Goal: Check status: Check status

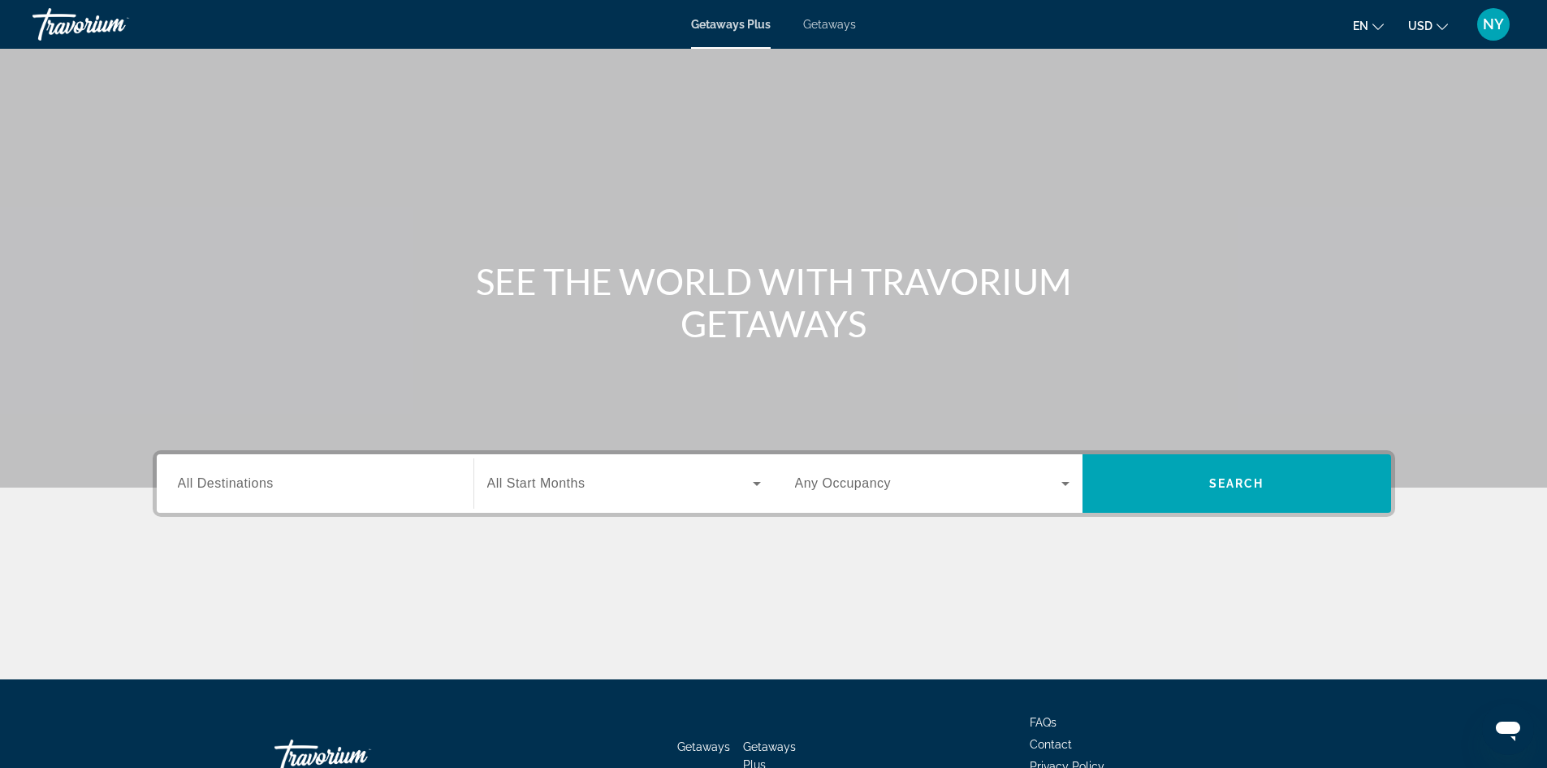
click at [1492, 9] on div "NY" at bounding box center [1494, 24] width 32 height 32
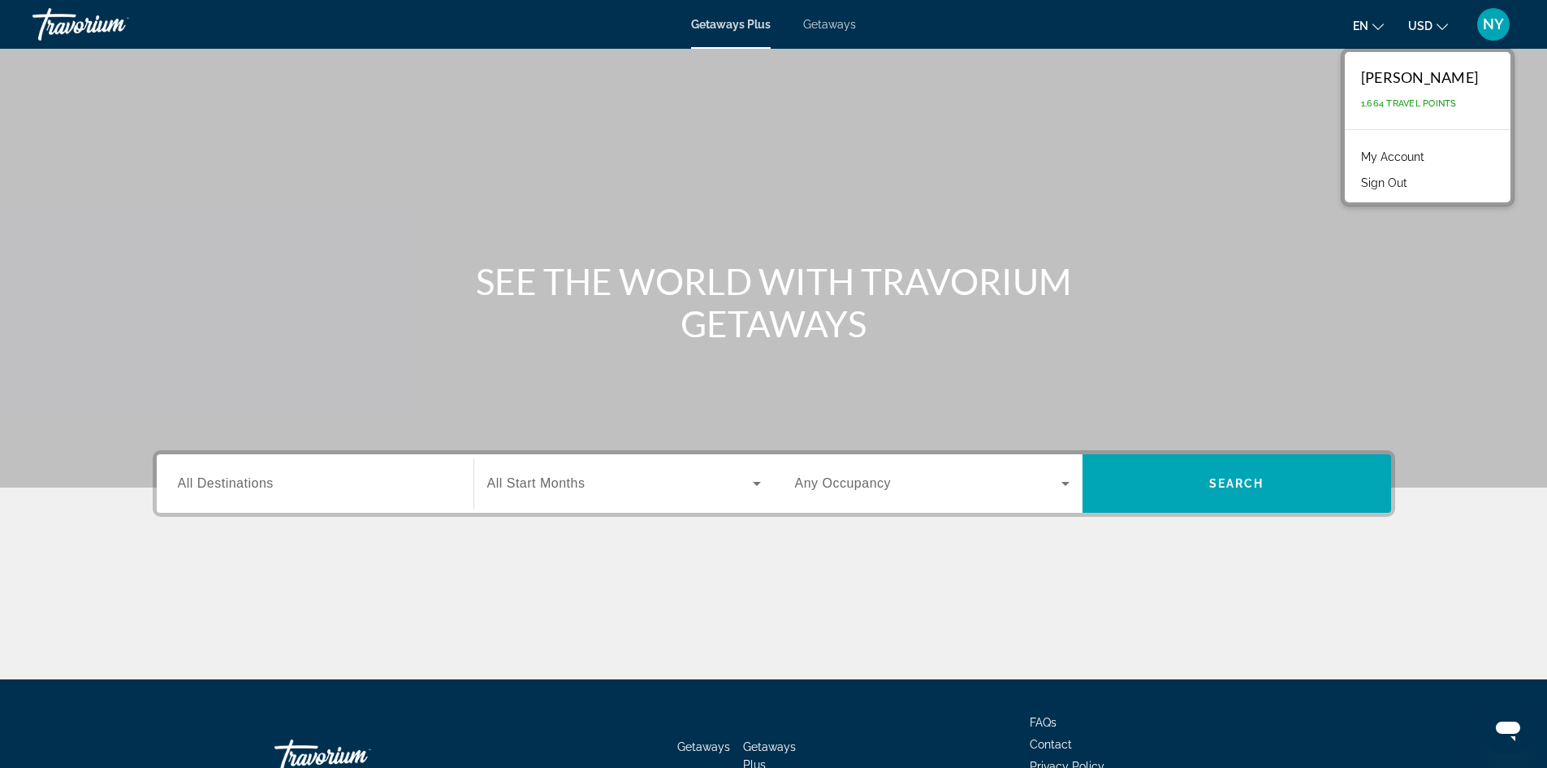
click at [1353, 151] on link "My Account" at bounding box center [1393, 156] width 80 height 21
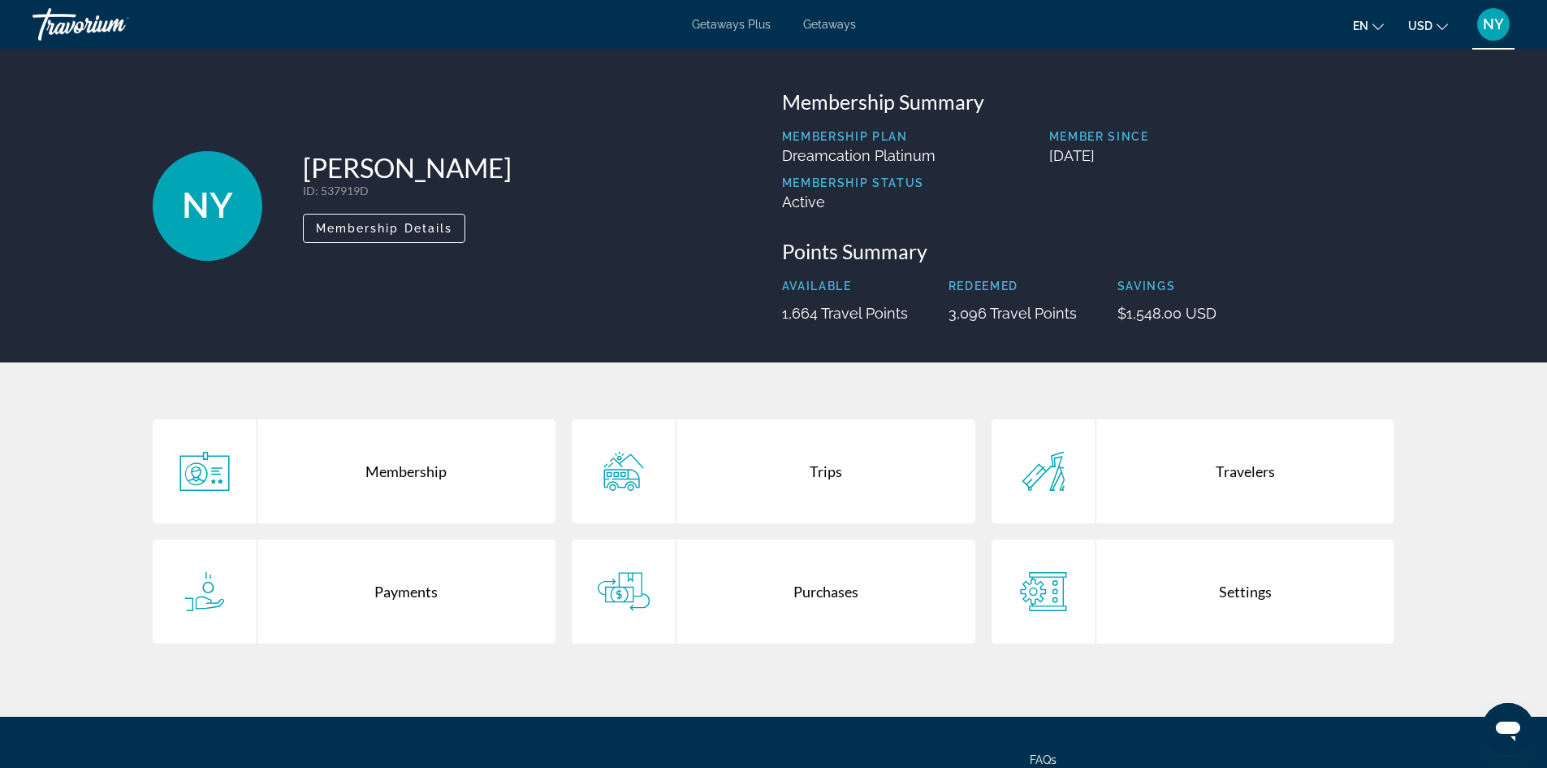
click at [811, 474] on div "Trips" at bounding box center [826, 471] width 299 height 104
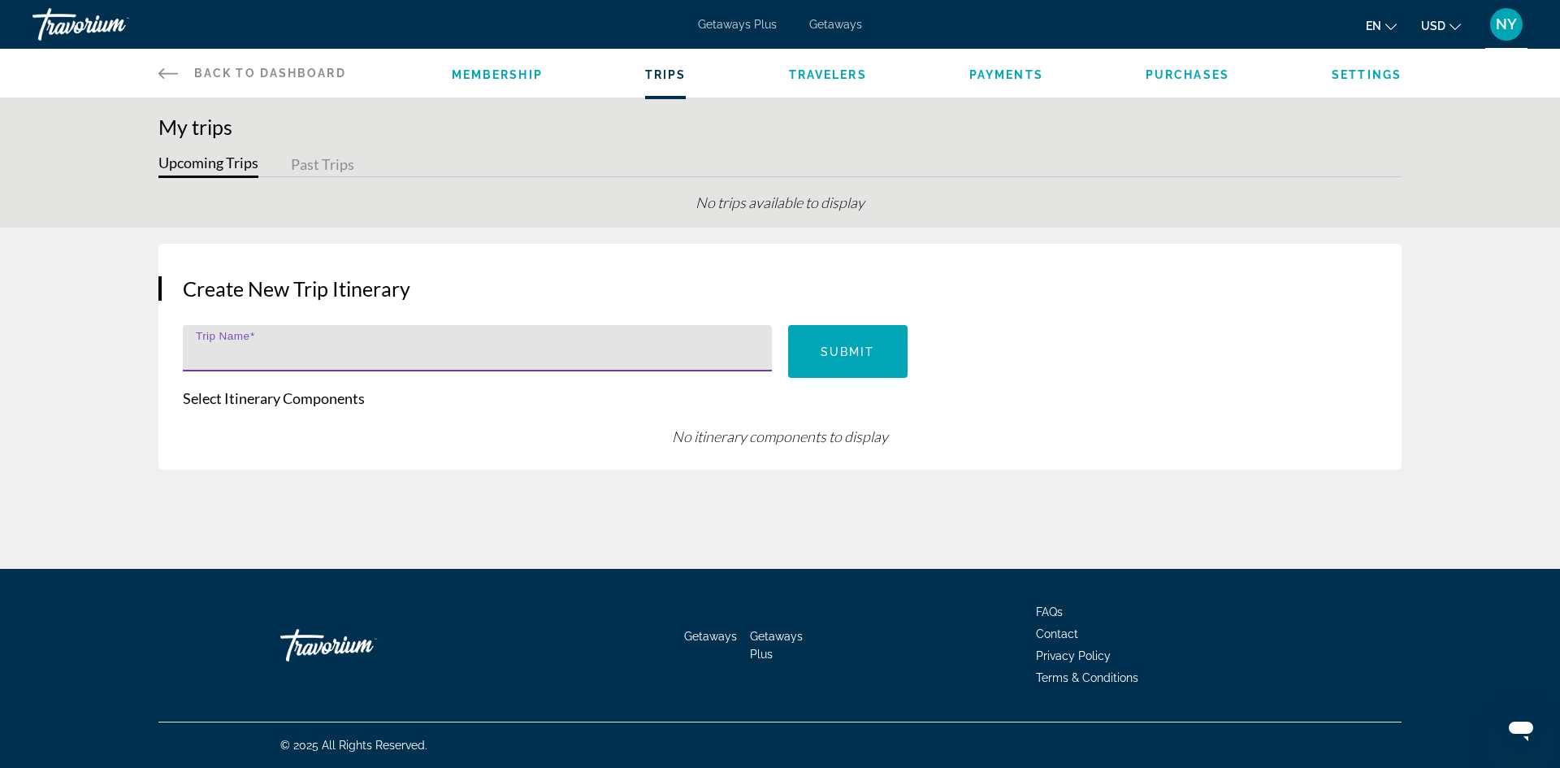
click at [353, 352] on input "Trip Name" at bounding box center [482, 354] width 573 height 19
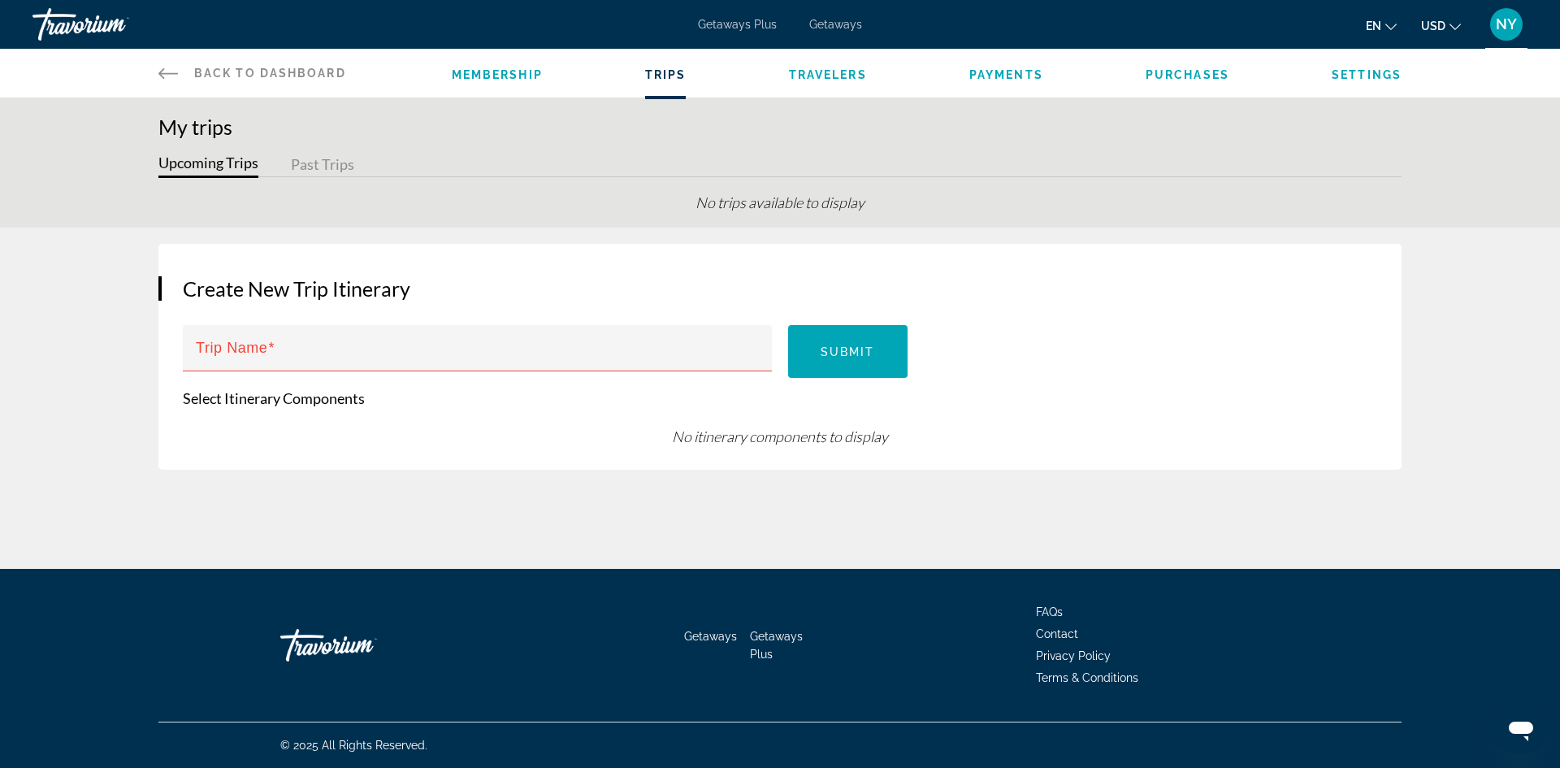
click at [825, 71] on span "Travelers" at bounding box center [828, 74] width 78 height 13
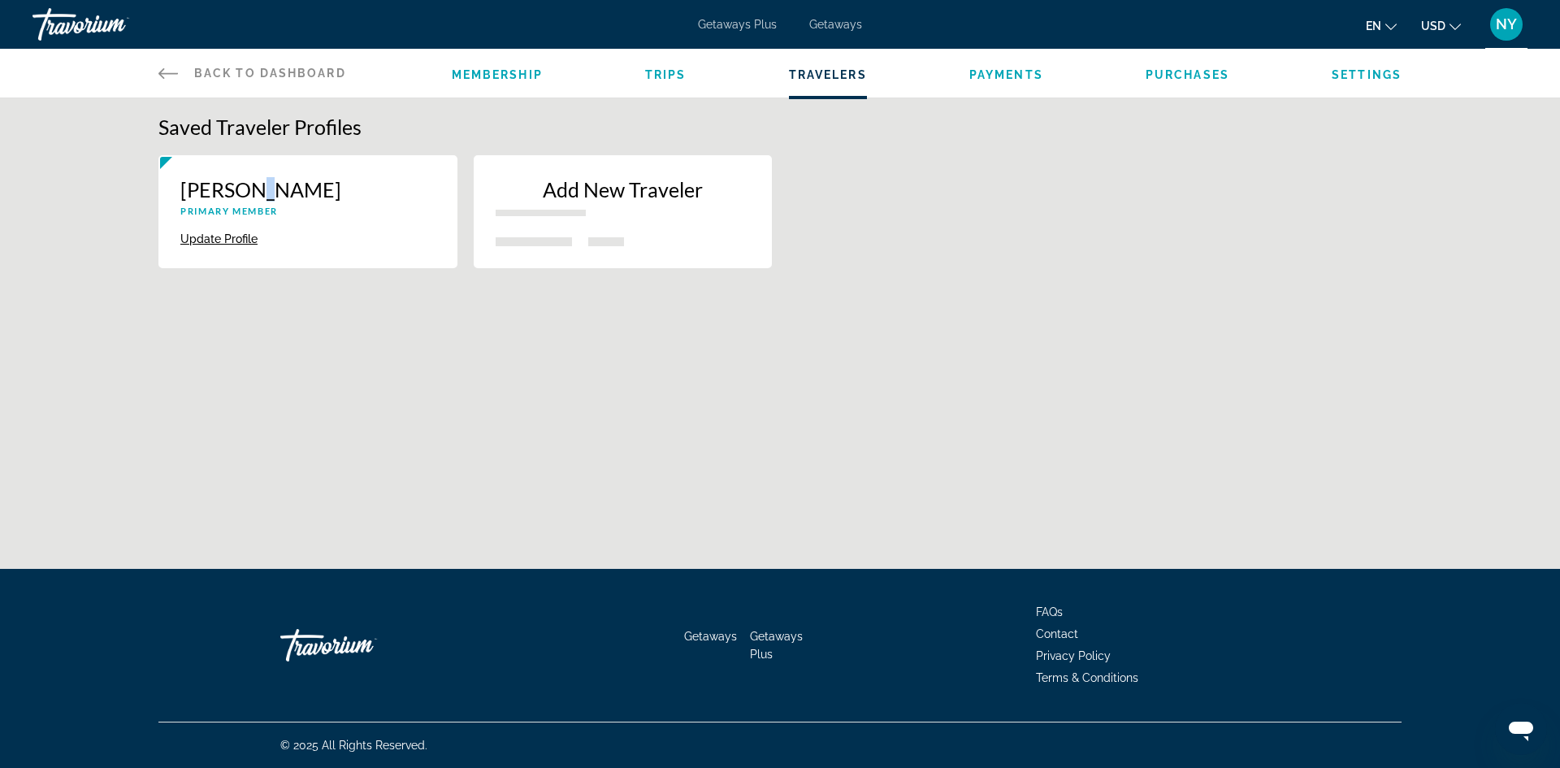
click at [259, 187] on p "[PERSON_NAME]" at bounding box center [307, 189] width 255 height 24
click at [370, 339] on div "Saved Traveler Profiles [PERSON_NAME] Primary Member Update Profile Delete Add …" at bounding box center [780, 358] width 1560 height 520
click at [264, 69] on span "Back to Dashboard" at bounding box center [270, 73] width 152 height 13
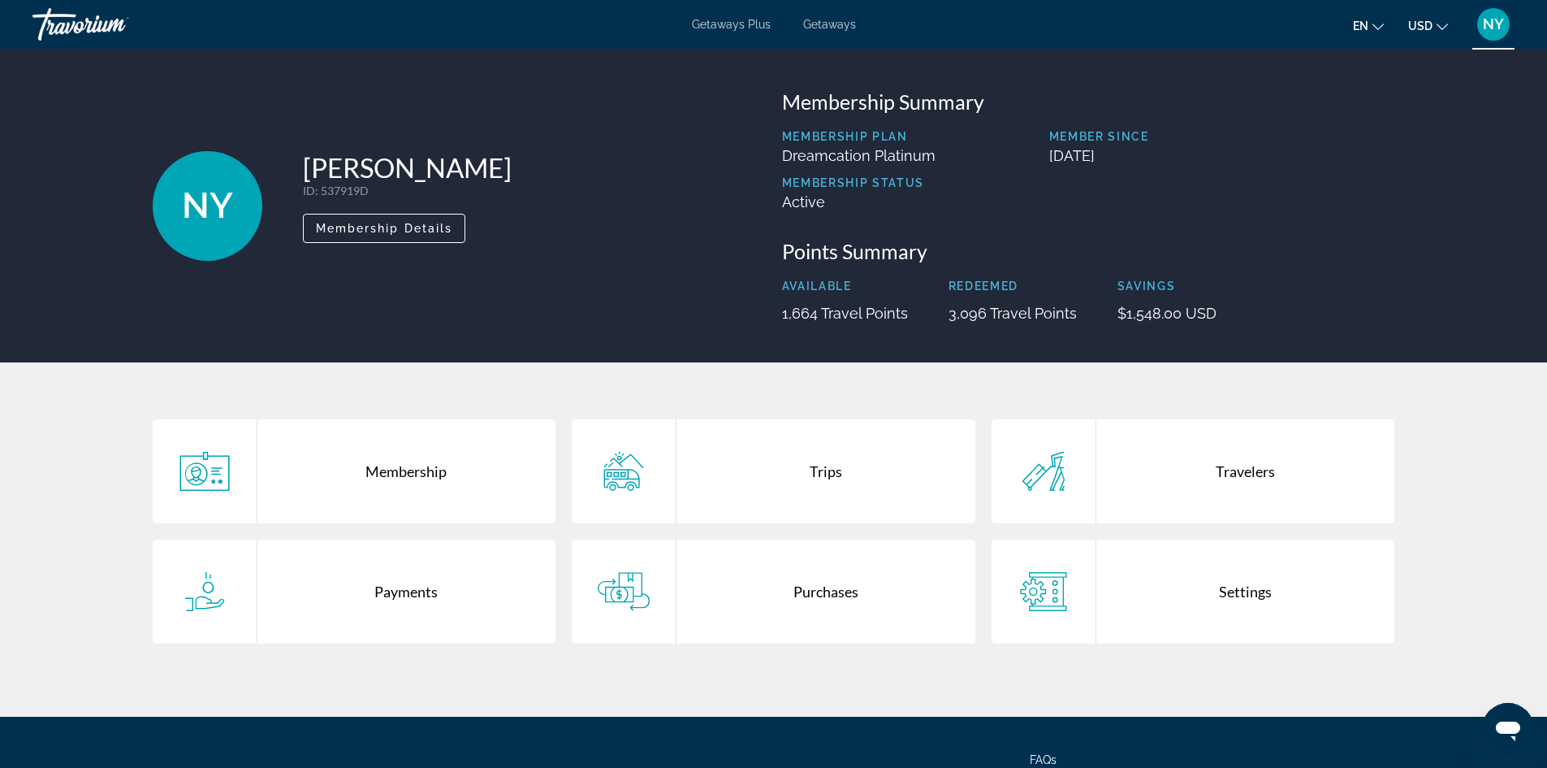
click at [404, 467] on div "Membership" at bounding box center [407, 471] width 299 height 104
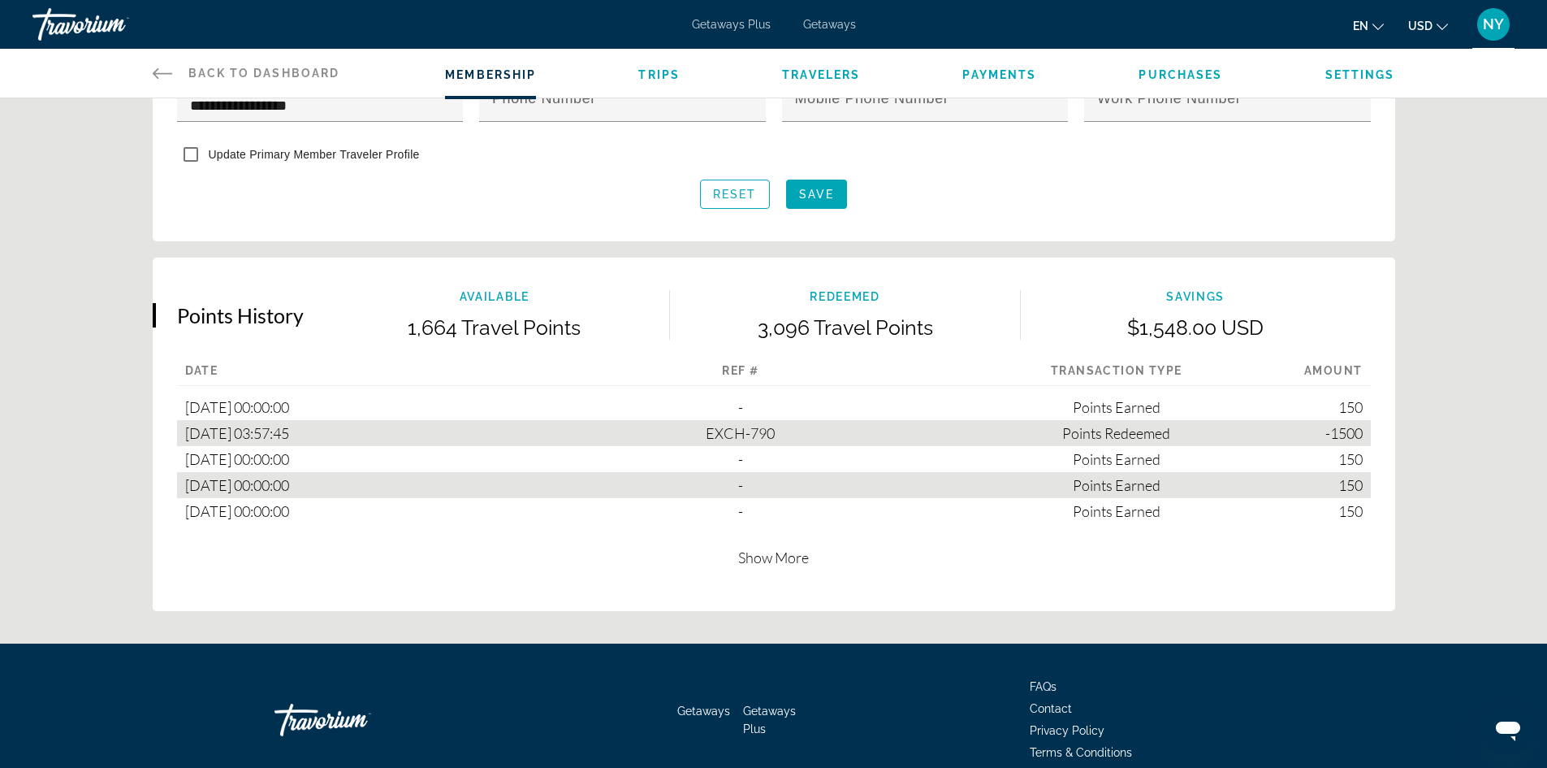
scroll to position [870, 0]
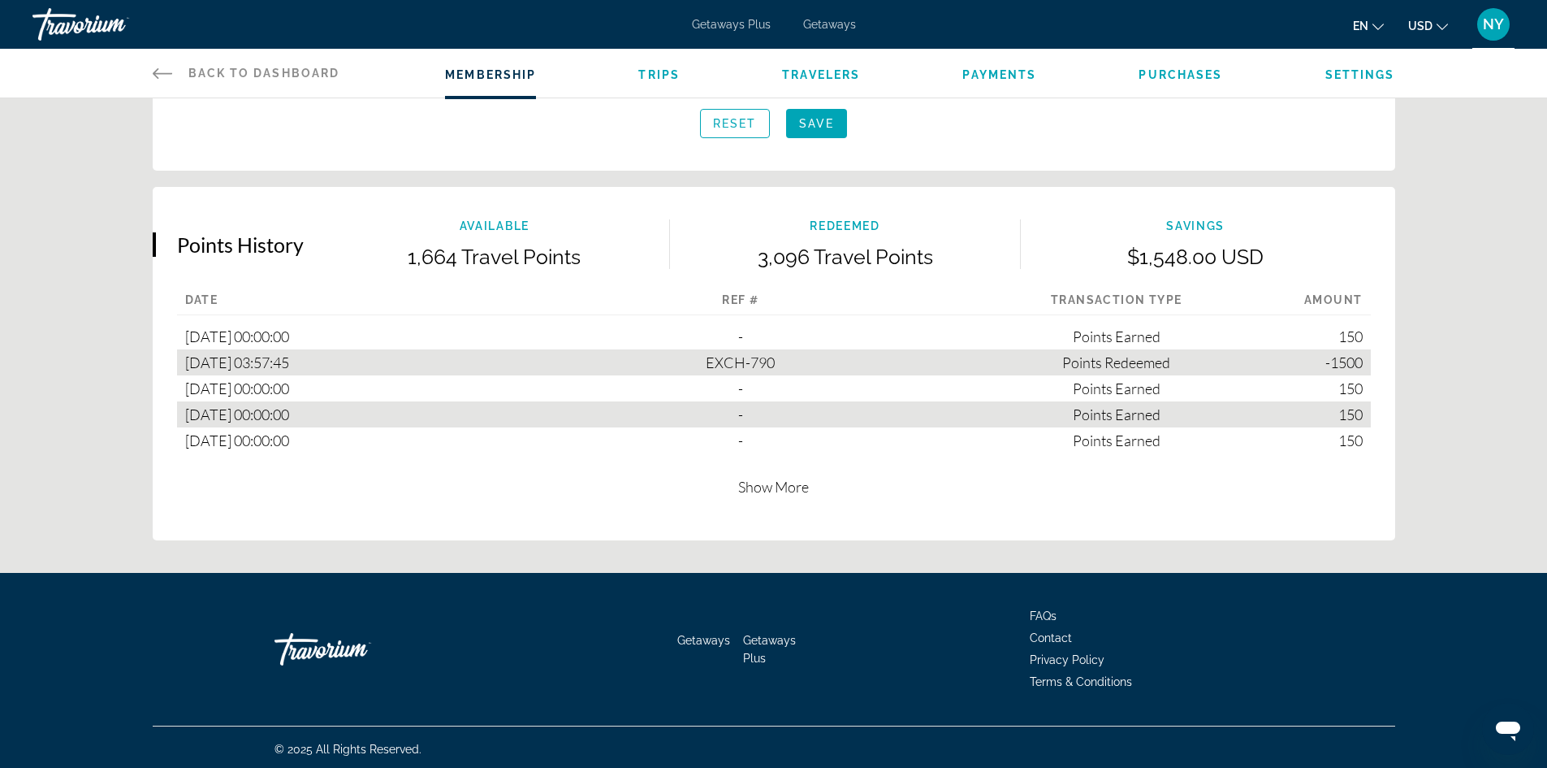
click at [775, 480] on span "Show More" at bounding box center [773, 487] width 71 height 18
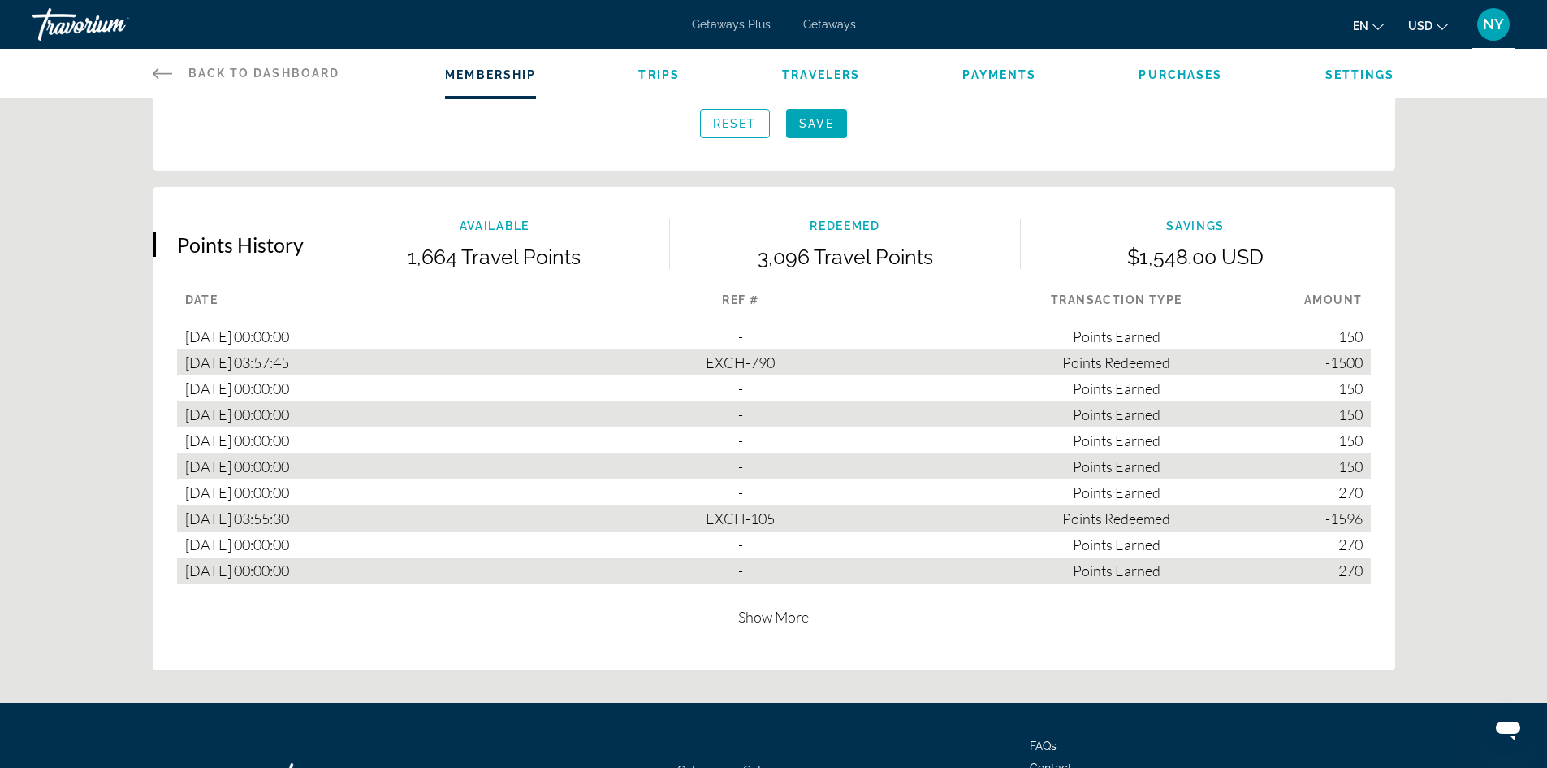
click at [265, 357] on div "[DATE] 03:57:45" at bounding box center [365, 362] width 376 height 26
click at [761, 610] on span "Show More" at bounding box center [773, 617] width 71 height 18
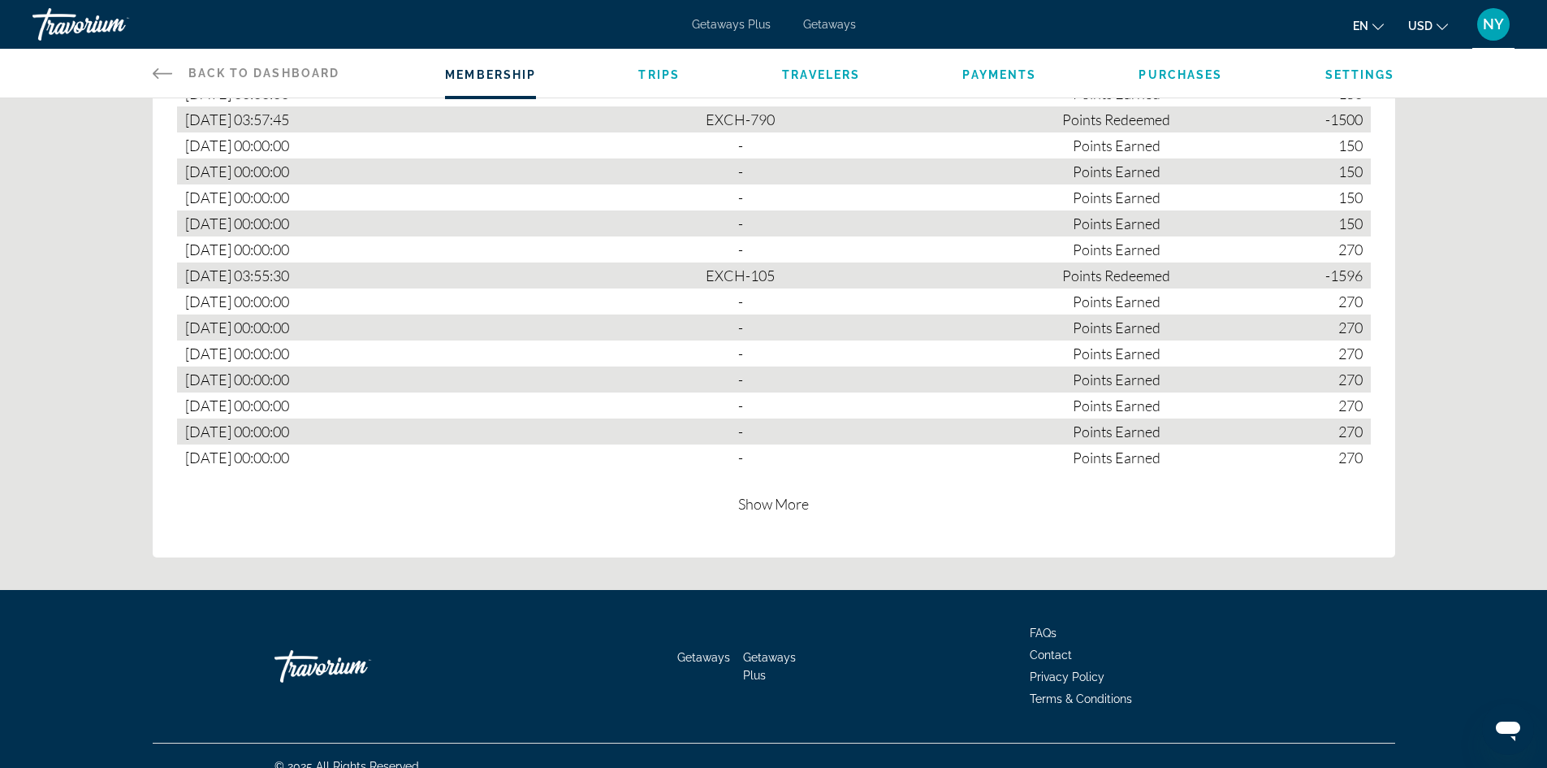
scroll to position [1114, 0]
click at [767, 497] on span "Show More" at bounding box center [773, 503] width 71 height 18
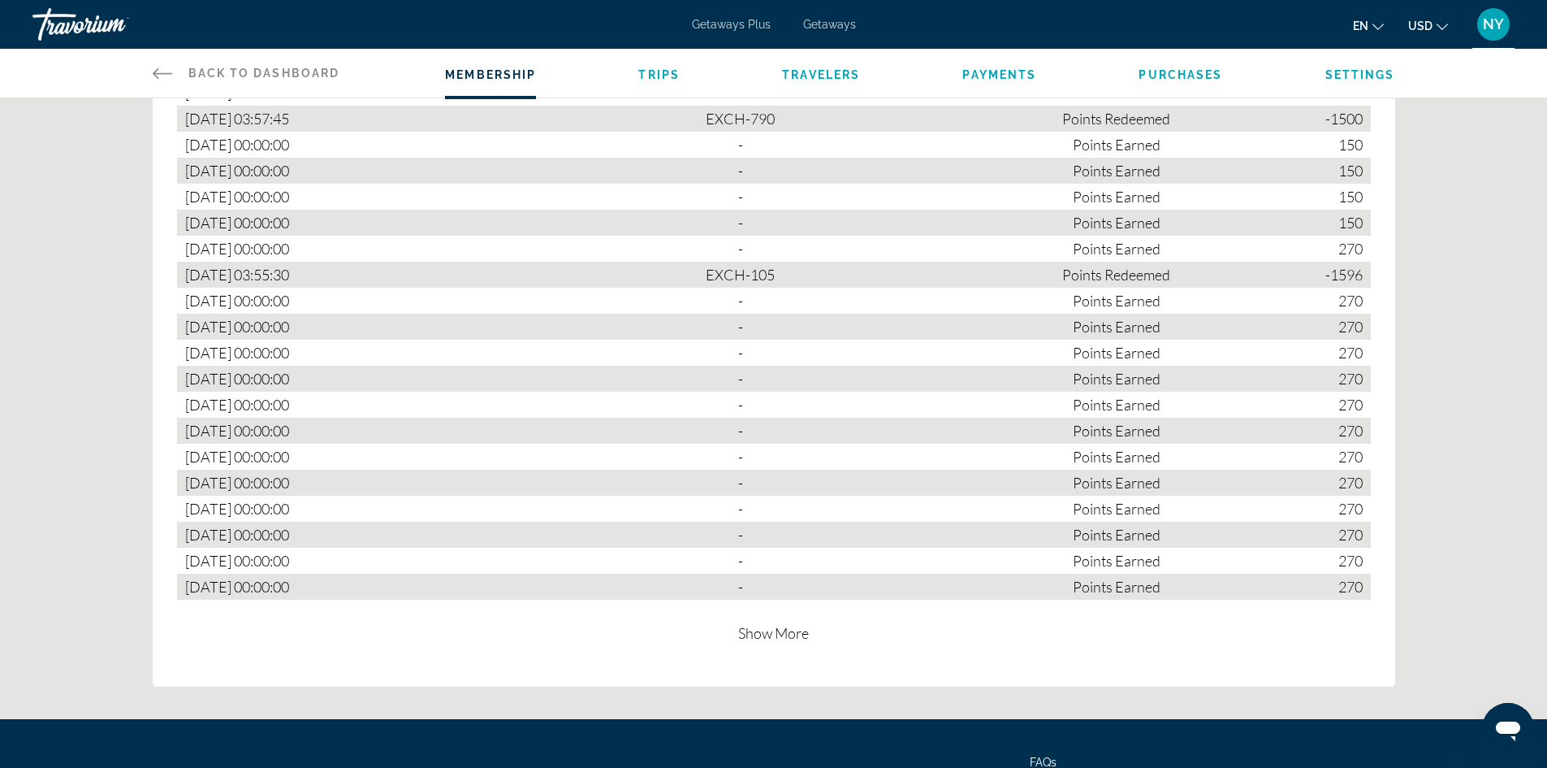
click at [797, 631] on span "Show More" at bounding box center [773, 633] width 71 height 18
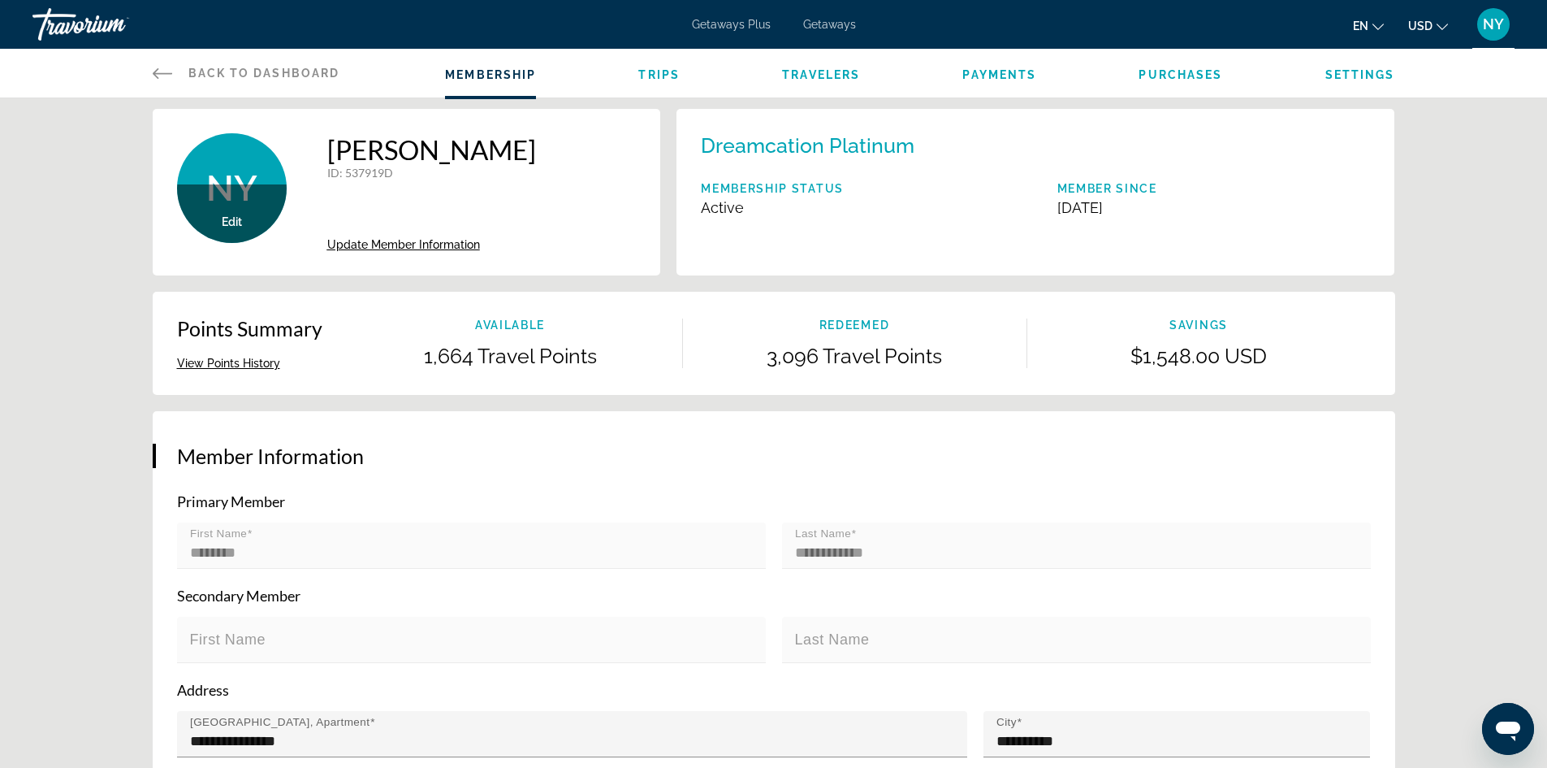
scroll to position [0, 0]
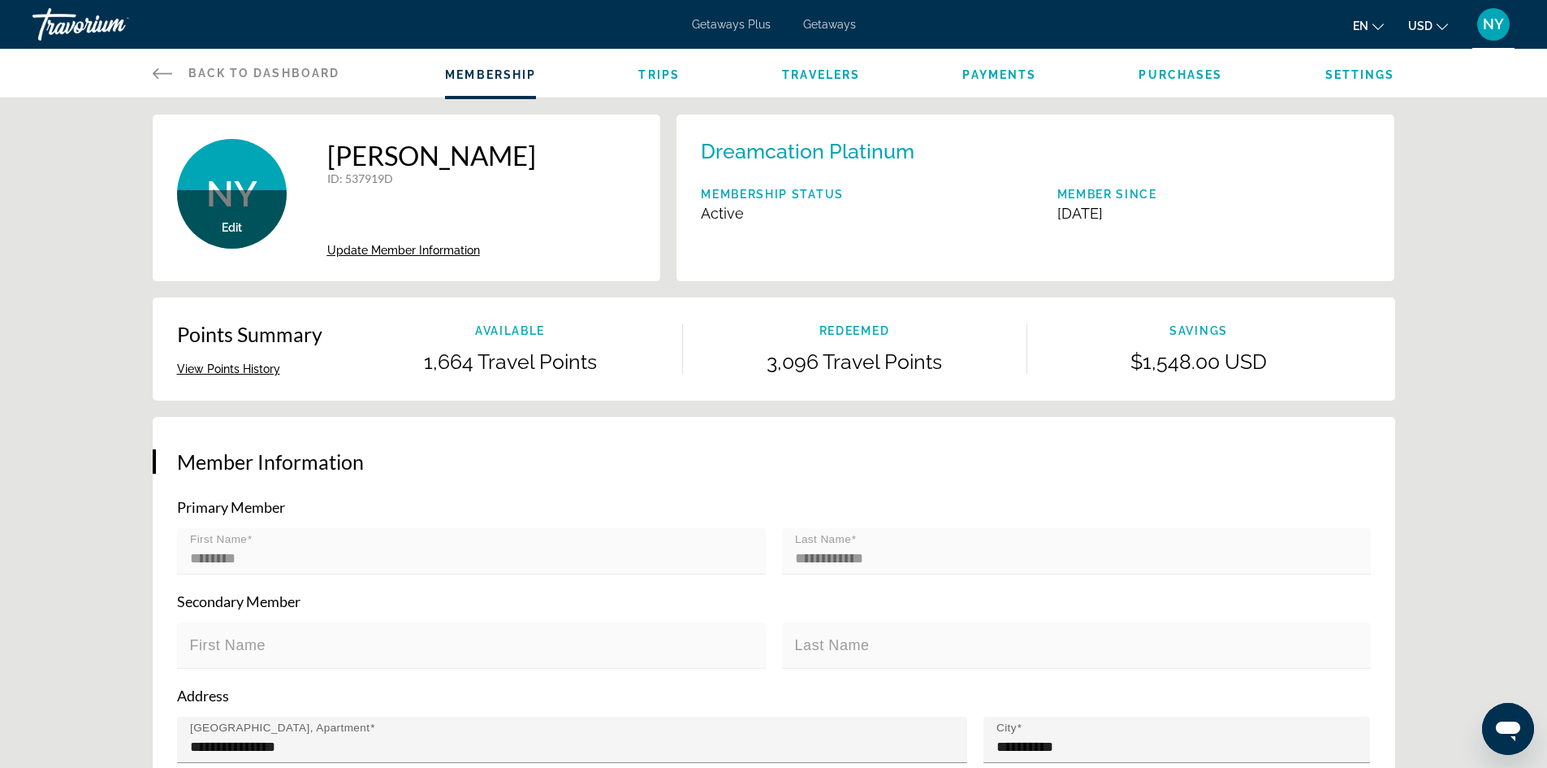
click at [1168, 63] on div "Membership Trips Travelers Payments Purchases Settings" at bounding box center [920, 73] width 950 height 49
click at [1172, 83] on div "Membership Trips Travelers Payments Purchases Settings" at bounding box center [920, 73] width 950 height 49
click at [1172, 75] on span "Purchases" at bounding box center [1181, 74] width 84 height 13
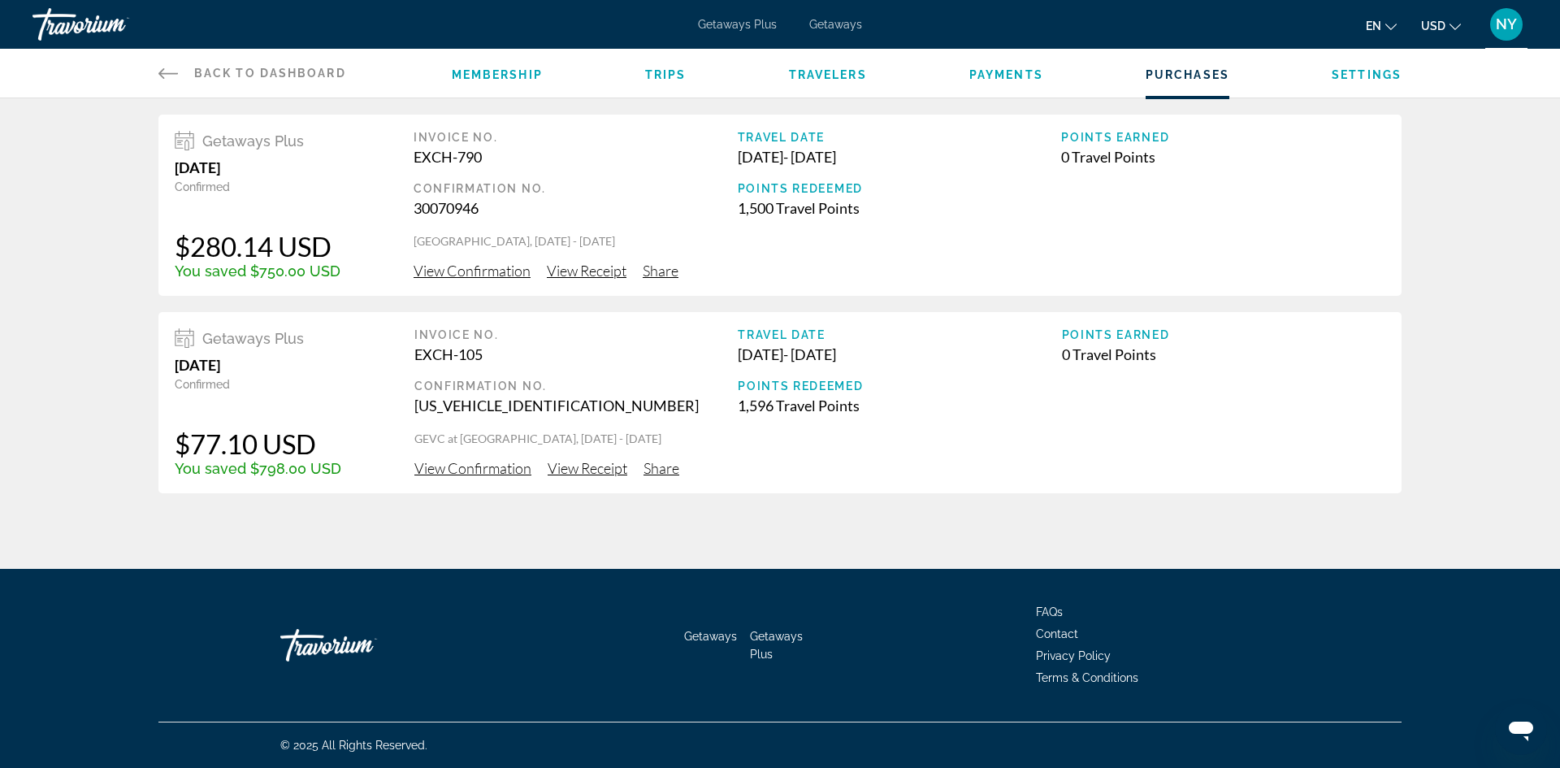
click at [574, 271] on span "View Receipt" at bounding box center [587, 271] width 80 height 18
click at [447, 269] on span "View Confirmation" at bounding box center [471, 271] width 117 height 18
click at [1050, 634] on span "Contact" at bounding box center [1057, 633] width 42 height 13
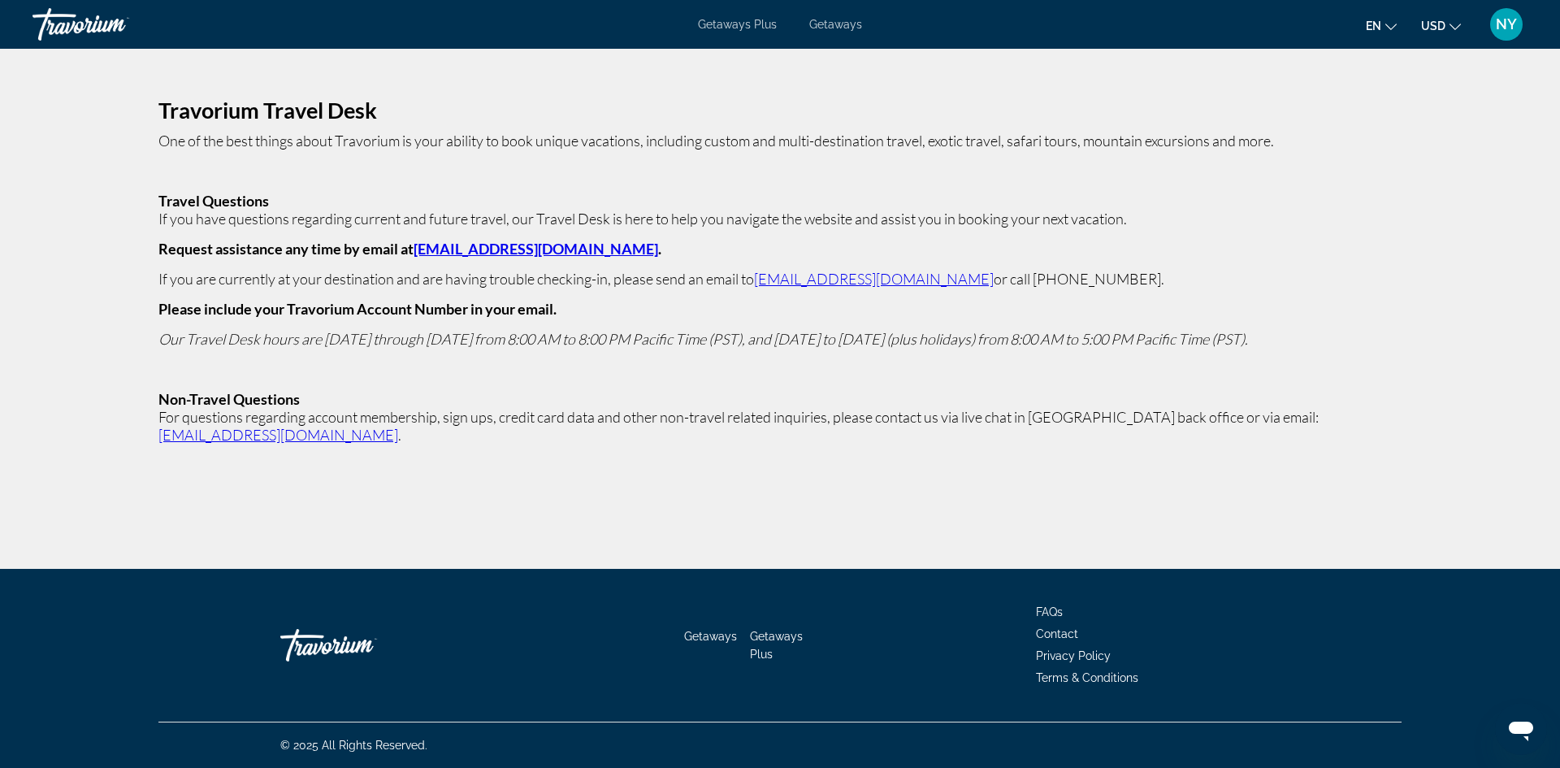
click at [1052, 610] on span "FAQs" at bounding box center [1049, 611] width 27 height 13
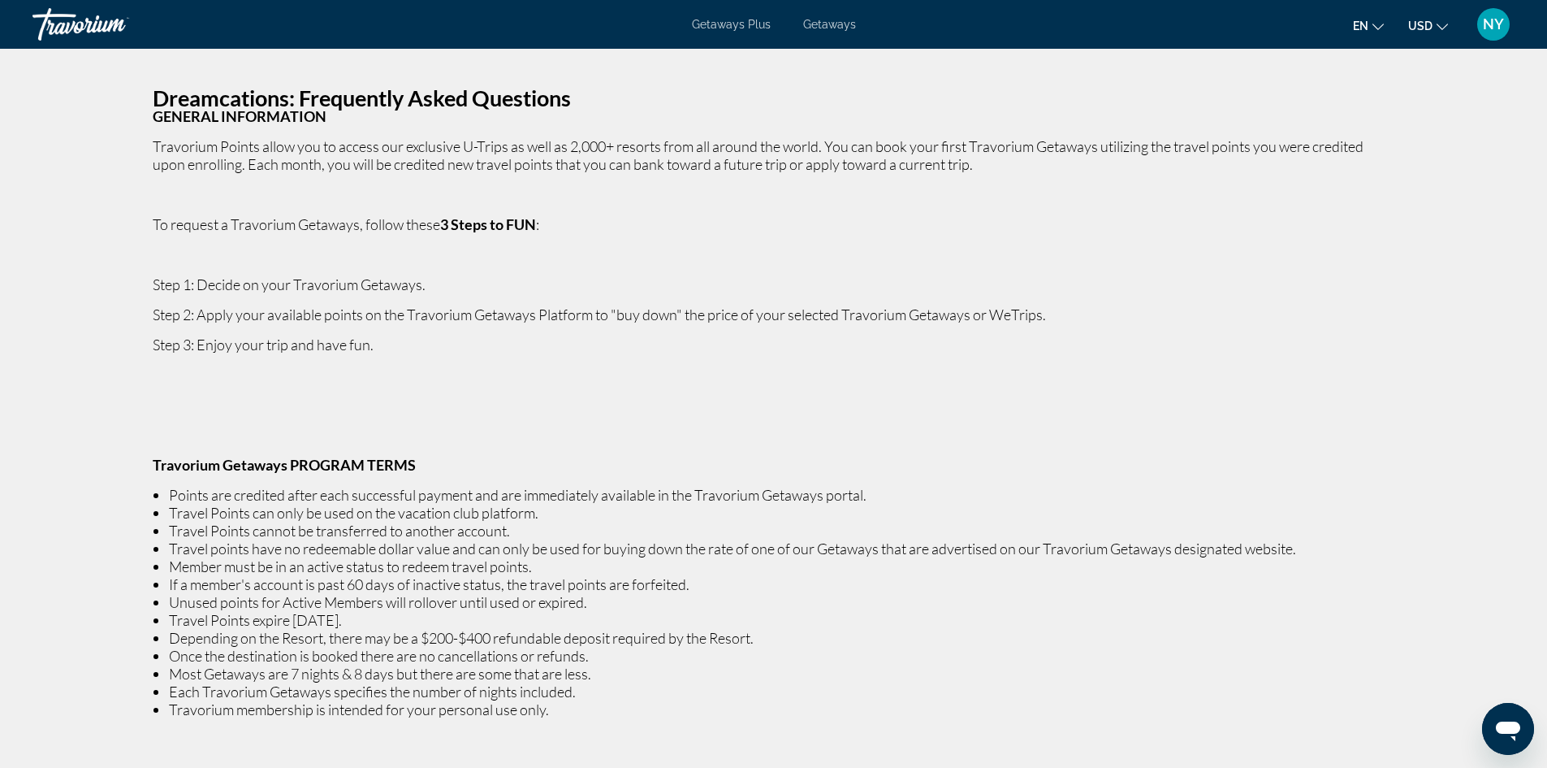
click at [1442, 25] on icon "Change currency" at bounding box center [1442, 26] width 11 height 11
click at [1492, 142] on div "Dreamcations: Frequently Asked Questions GENERAL INFORMATION Travorium Points a…" at bounding box center [773, 449] width 1547 height 800
click at [1379, 25] on icon "Change language" at bounding box center [1378, 26] width 11 height 11
click at [1456, 133] on div "Dreamcations: Frequently Asked Questions GENERAL INFORMATION Travorium Points a…" at bounding box center [773, 449] width 1547 height 800
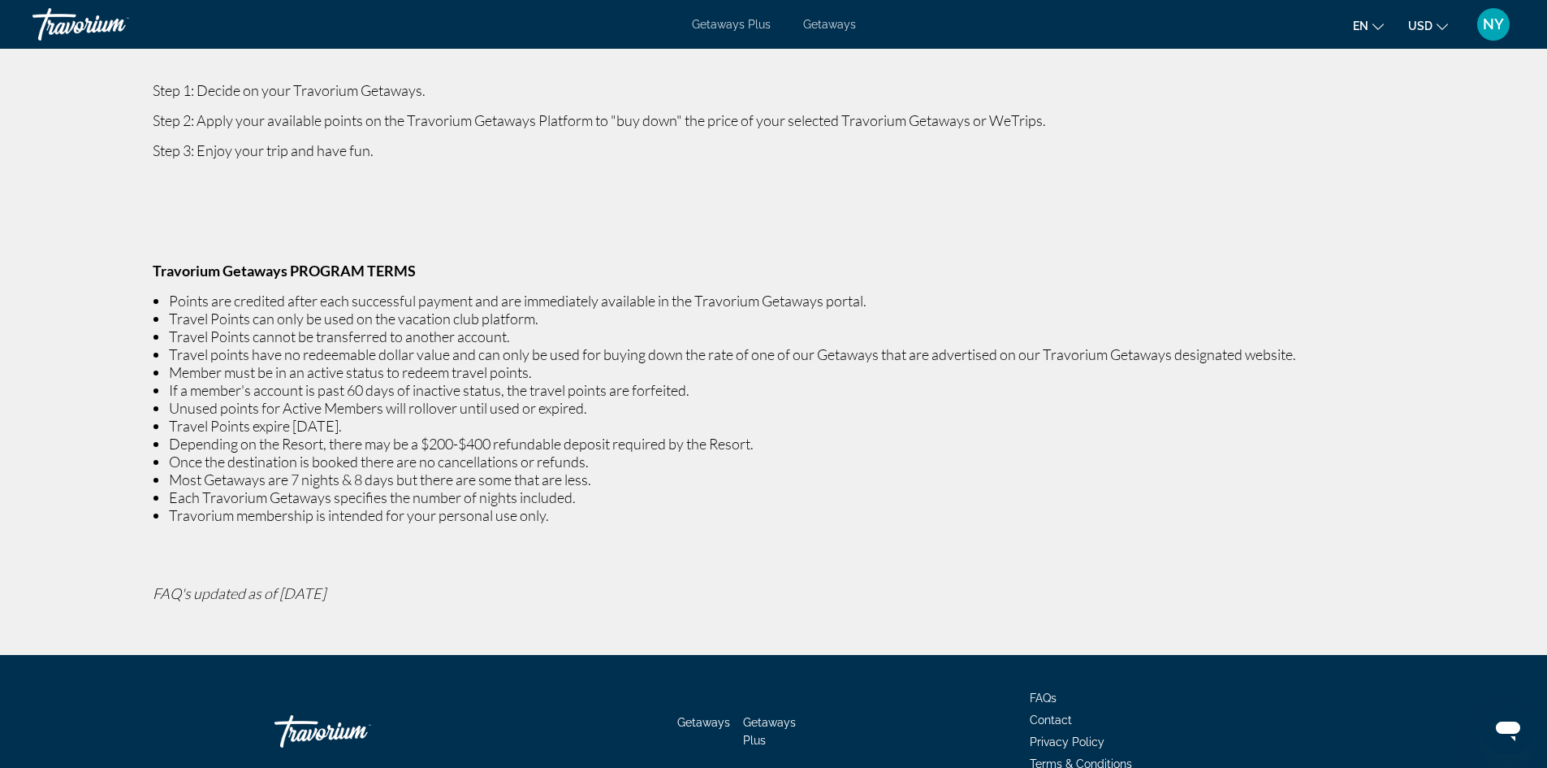
scroll to position [280, 0]
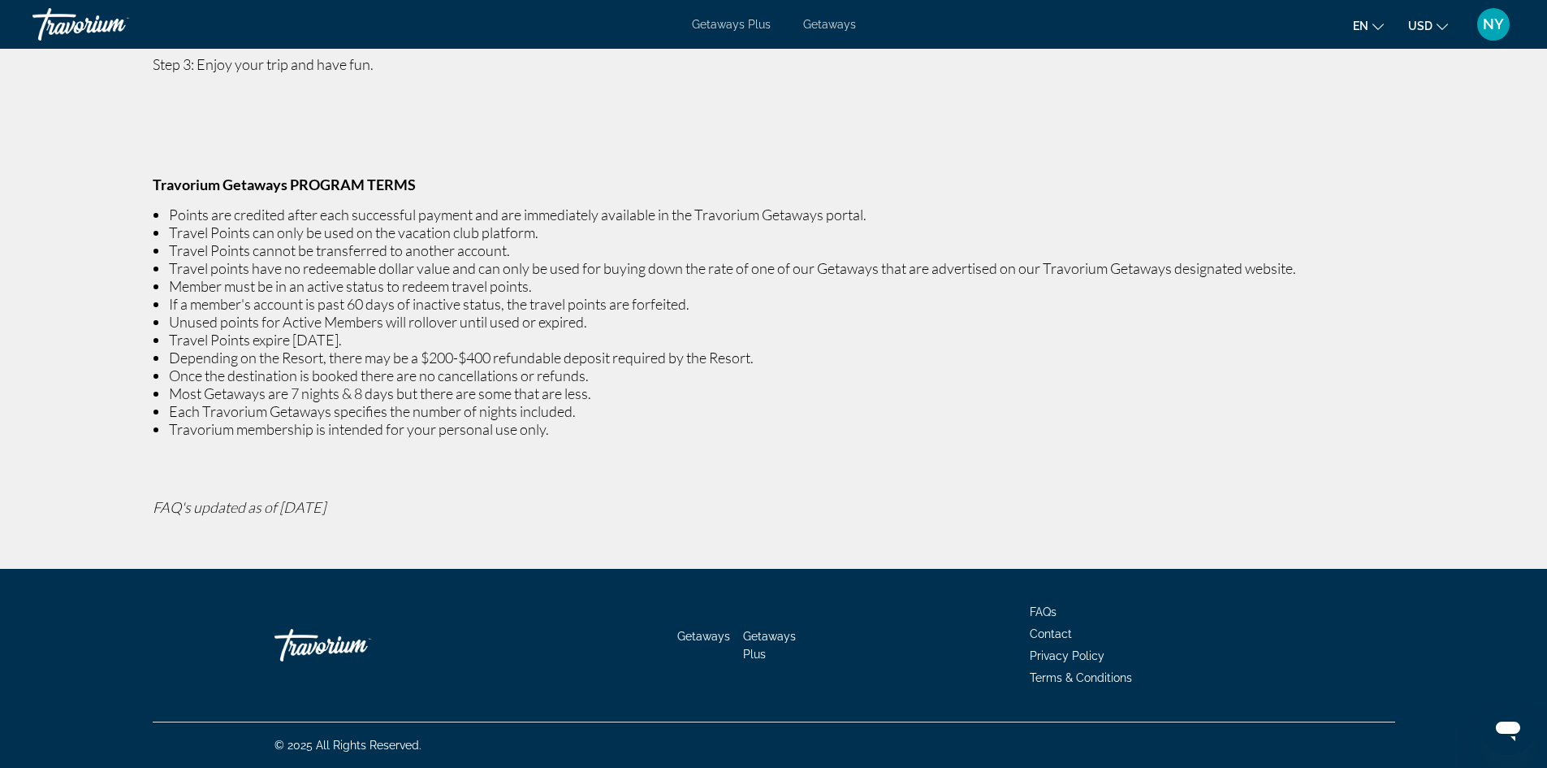
click at [1057, 634] on span "Contact" at bounding box center [1051, 633] width 42 height 13
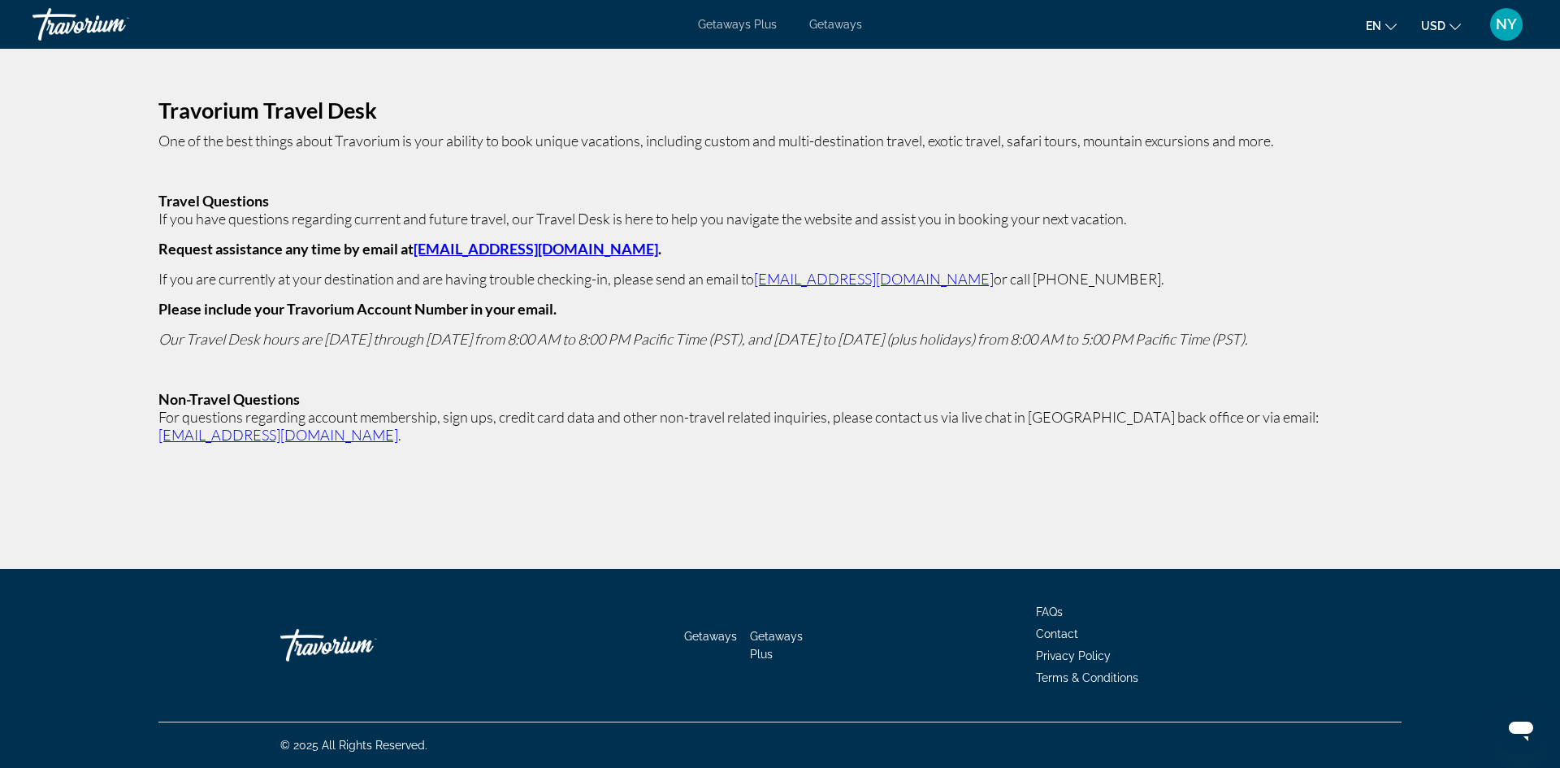
click at [1054, 613] on span "FAQs" at bounding box center [1049, 611] width 27 height 13
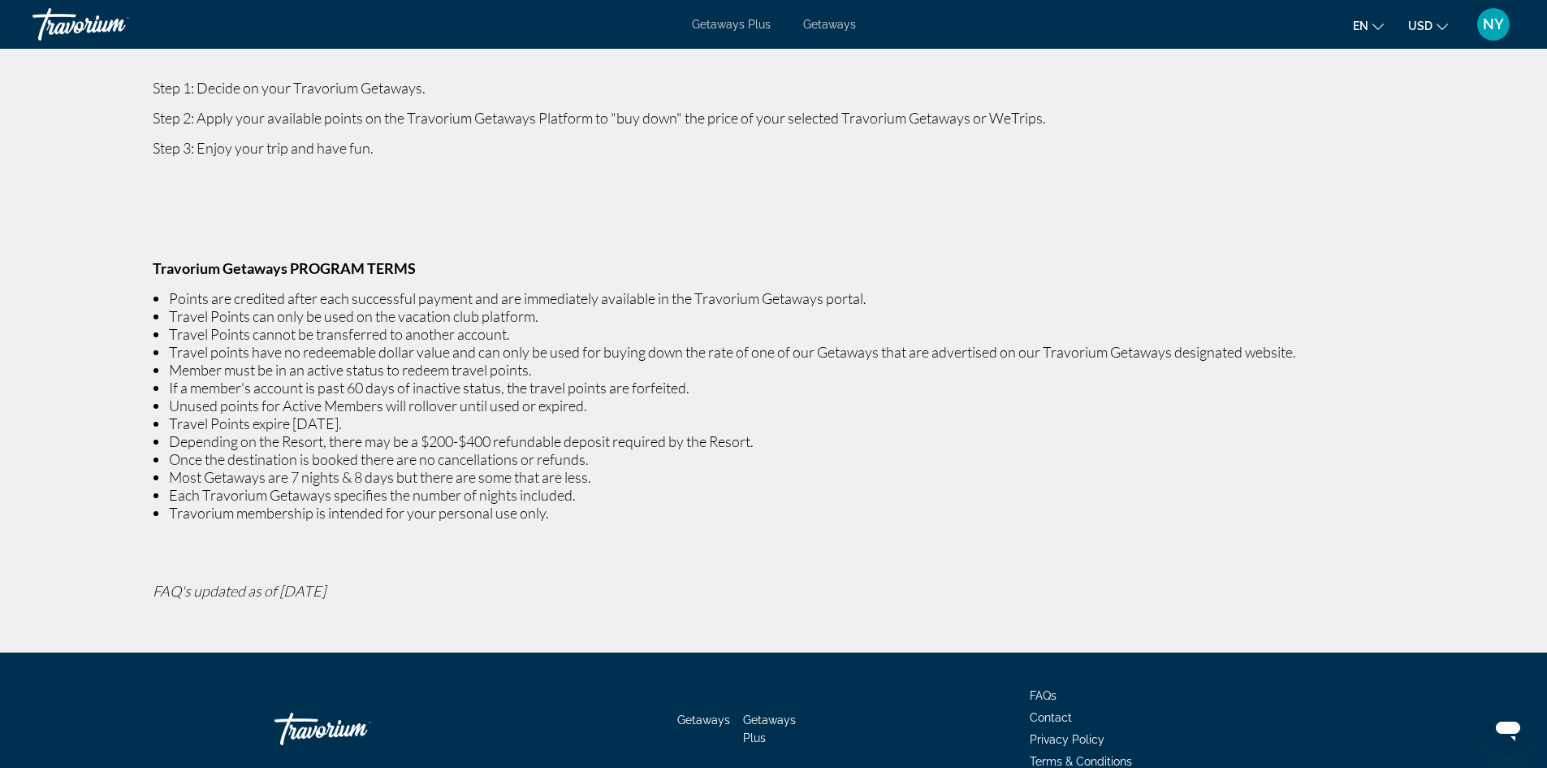
scroll to position [280, 0]
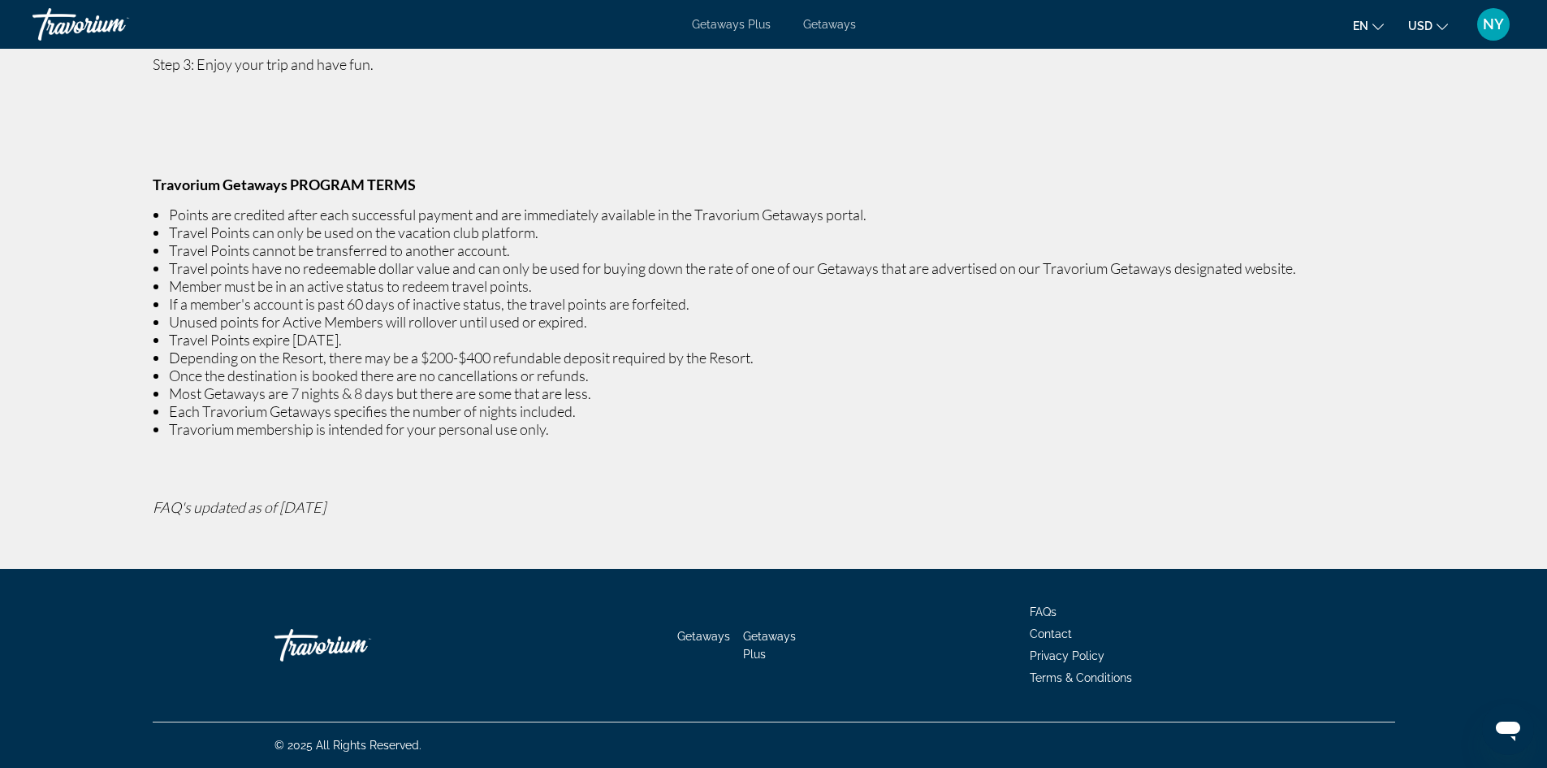
click at [1054, 634] on span "Contact" at bounding box center [1051, 633] width 42 height 13
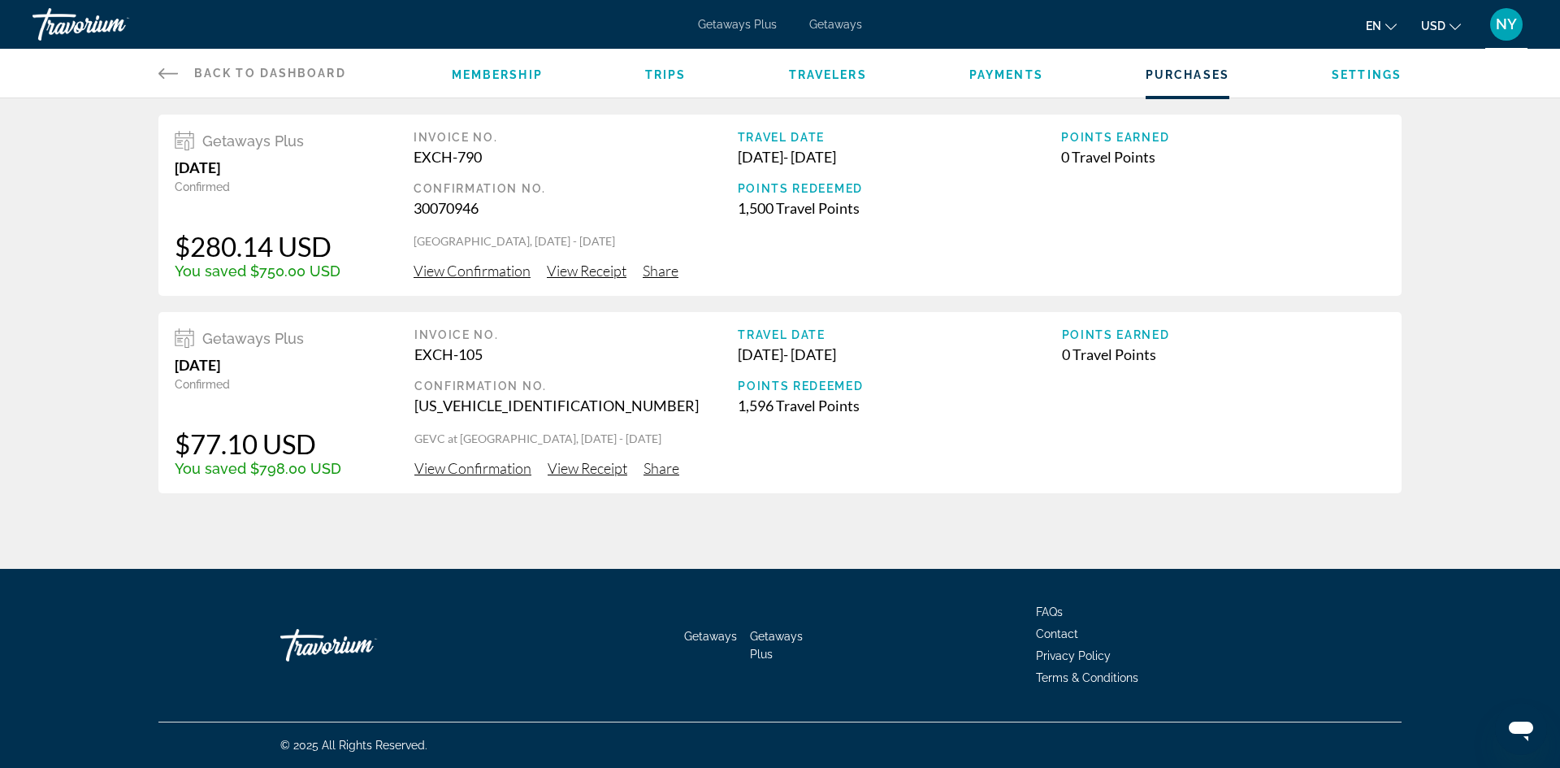
click at [439, 271] on span "View Confirmation" at bounding box center [471, 271] width 117 height 18
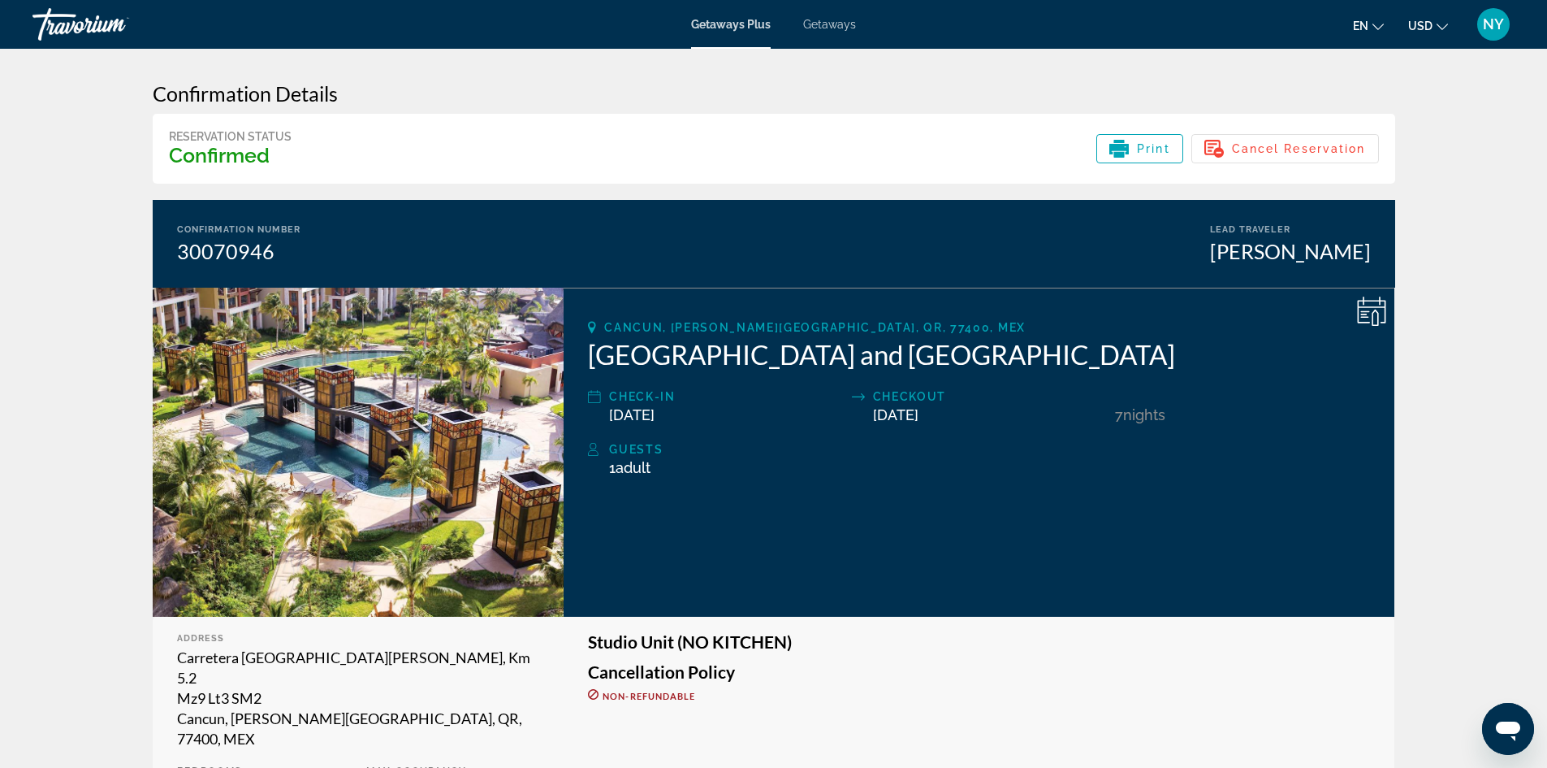
click at [946, 356] on h2 "[GEOGRAPHIC_DATA] and [GEOGRAPHIC_DATA]" at bounding box center [979, 354] width 782 height 32
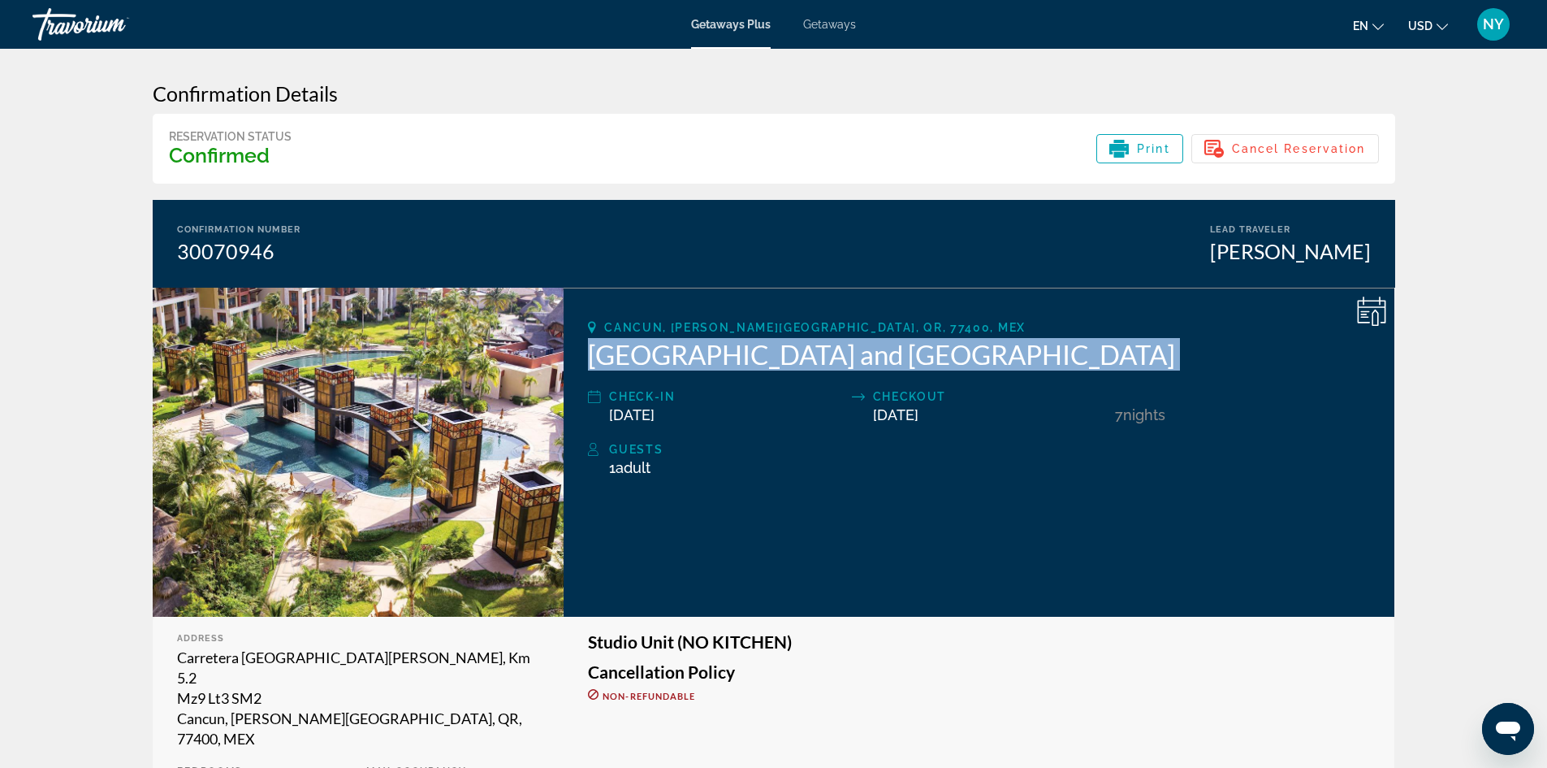
click at [946, 356] on h2 "[GEOGRAPHIC_DATA] and [GEOGRAPHIC_DATA]" at bounding box center [979, 354] width 782 height 32
copy div "[GEOGRAPHIC_DATA] and [GEOGRAPHIC_DATA]"
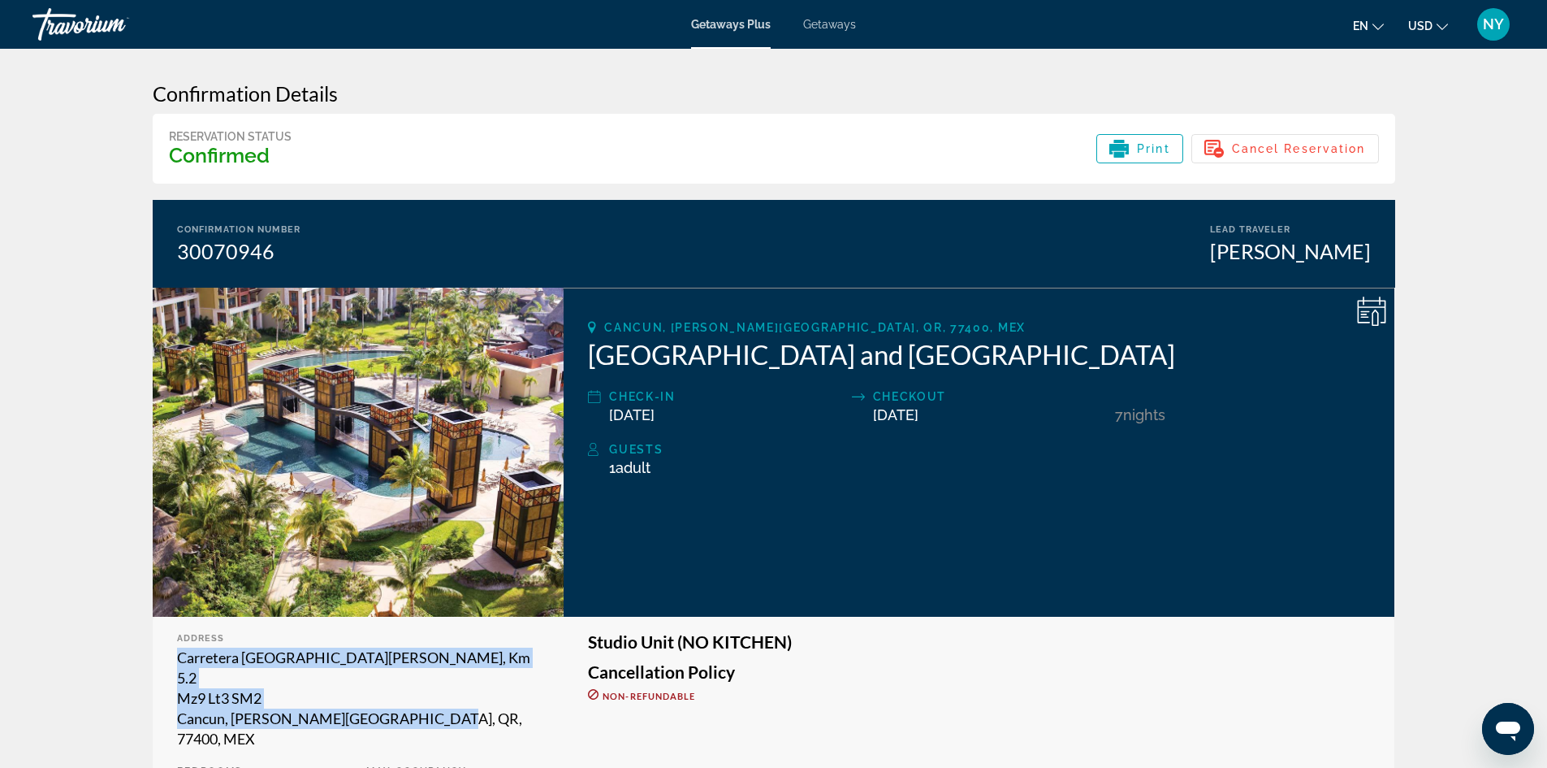
drag, startPoint x: 173, startPoint y: 656, endPoint x: 431, endPoint y: 704, distance: 262.9
click at [431, 704] on div "Address [GEOGRAPHIC_DATA][PERSON_NAME], Km 5.2 Mz9 Lt3 [GEOGRAPHIC_DATA][PERSON…" at bounding box center [359, 736] width 412 height 238
copy div "Carretera [GEOGRAPHIC_DATA][PERSON_NAME], Km 5.2 Mz9 Lt3 [GEOGRAPHIC_DATA][PERS…"
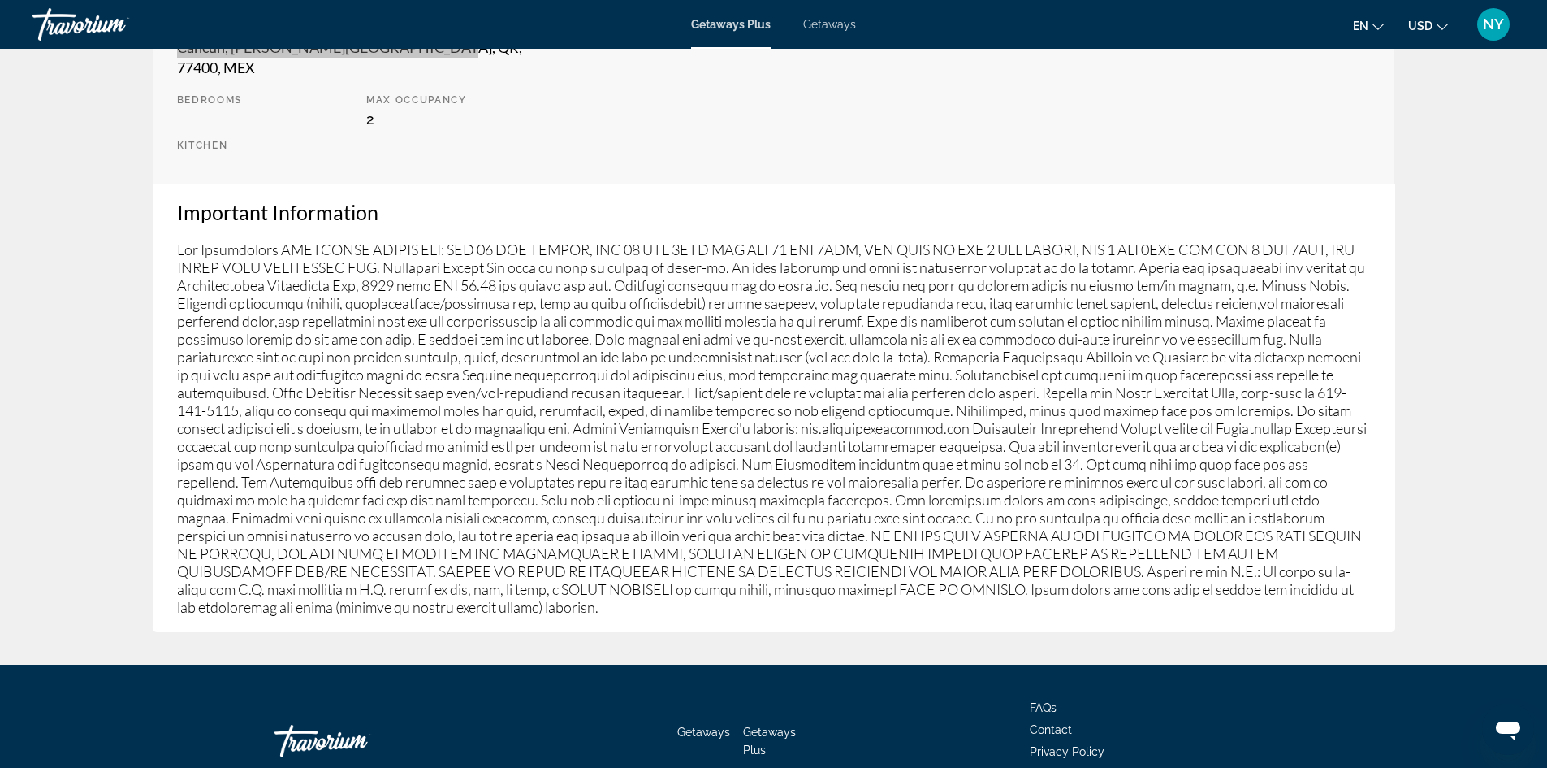
scroll to position [645, 0]
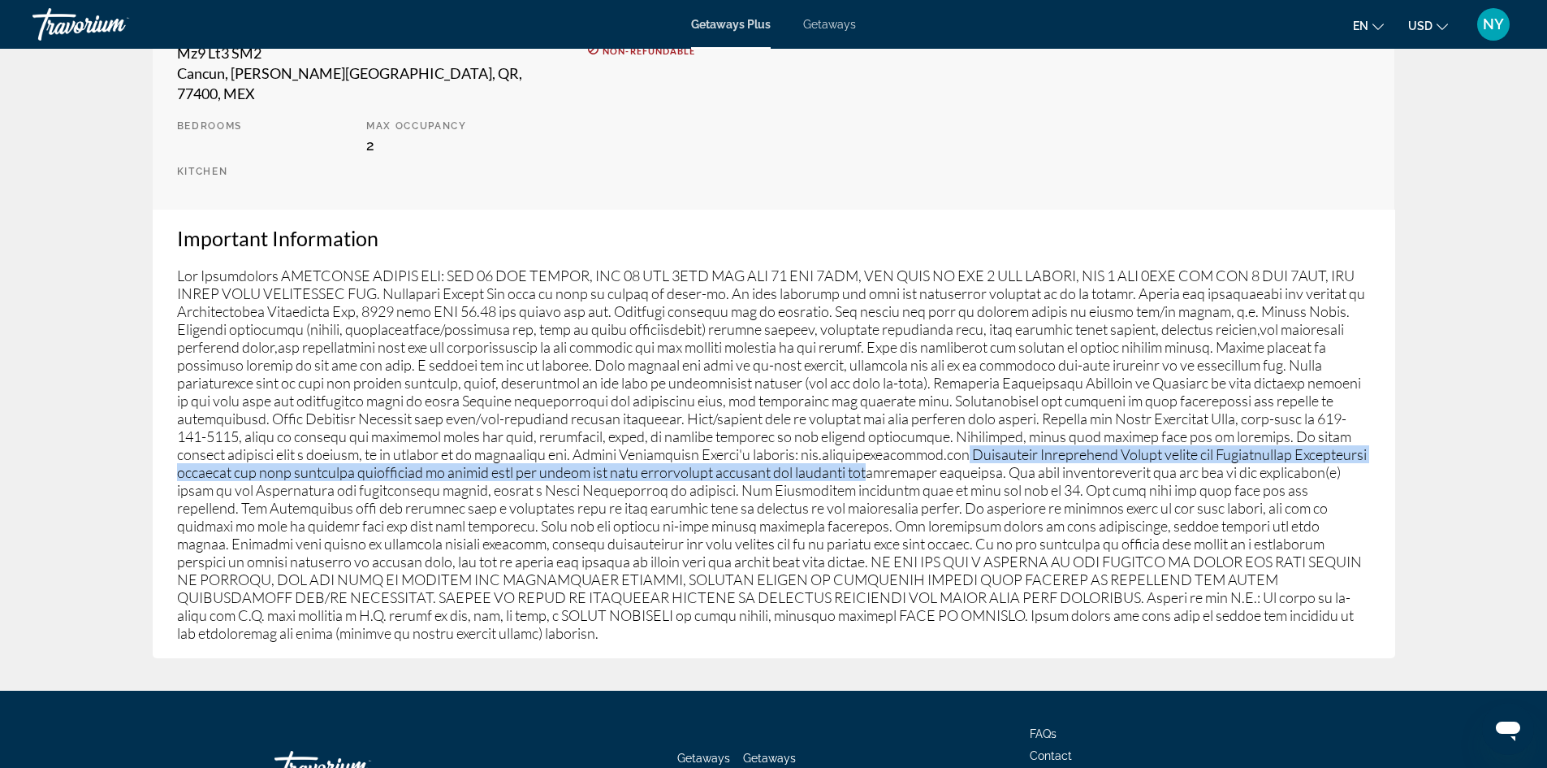
drag, startPoint x: 1000, startPoint y: 416, endPoint x: 920, endPoint y: 430, distance: 80.8
click at [920, 431] on p "Main content" at bounding box center [774, 453] width 1194 height 375
click at [903, 433] on p "Main content" at bounding box center [774, 453] width 1194 height 375
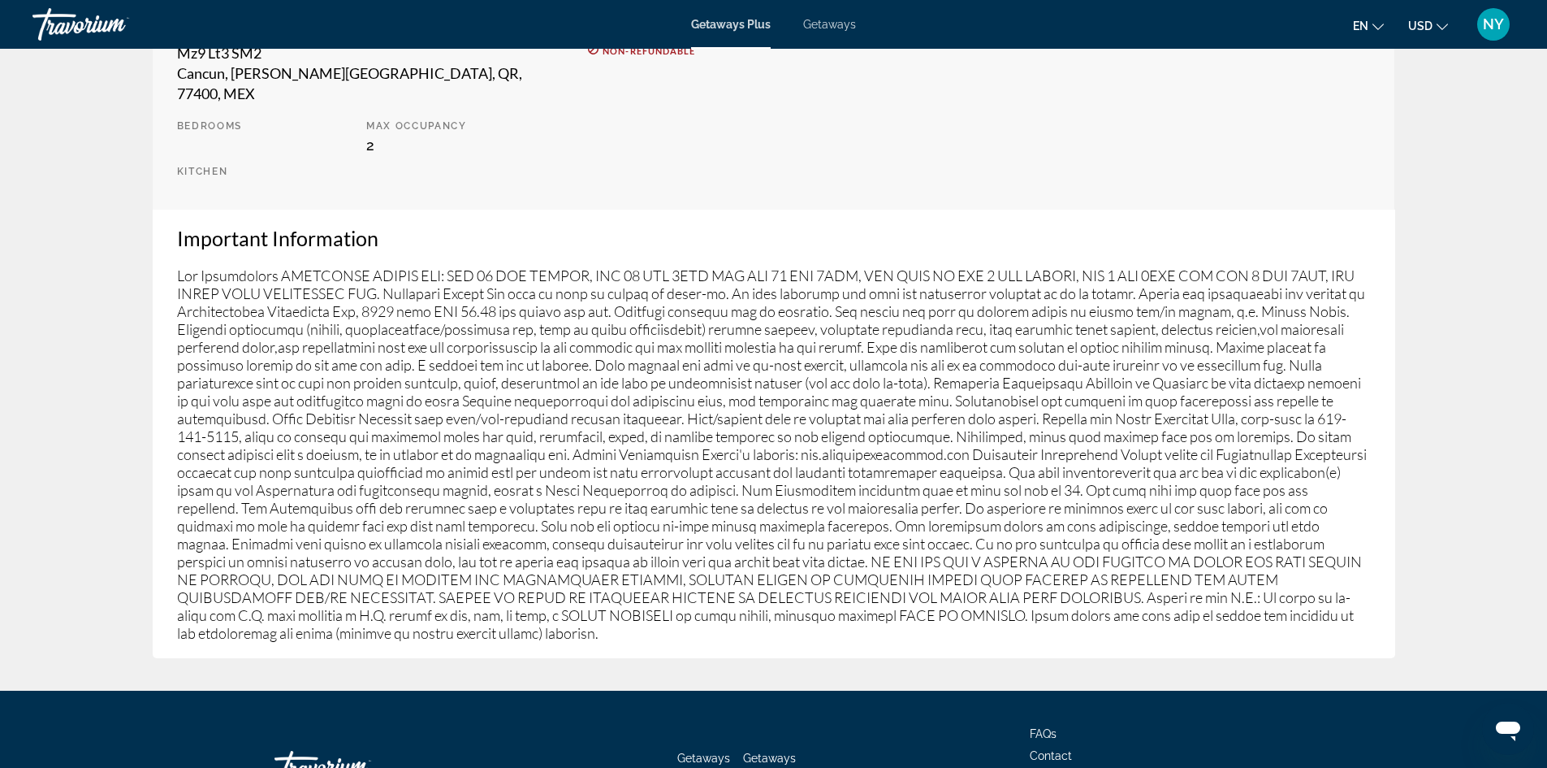
click at [889, 413] on p "Main content" at bounding box center [774, 453] width 1194 height 375
drag, startPoint x: 998, startPoint y: 412, endPoint x: 830, endPoint y: 409, distance: 168.2
click at [830, 409] on p "Main content" at bounding box center [774, 453] width 1194 height 375
copy p "[DOMAIN_NAME]"
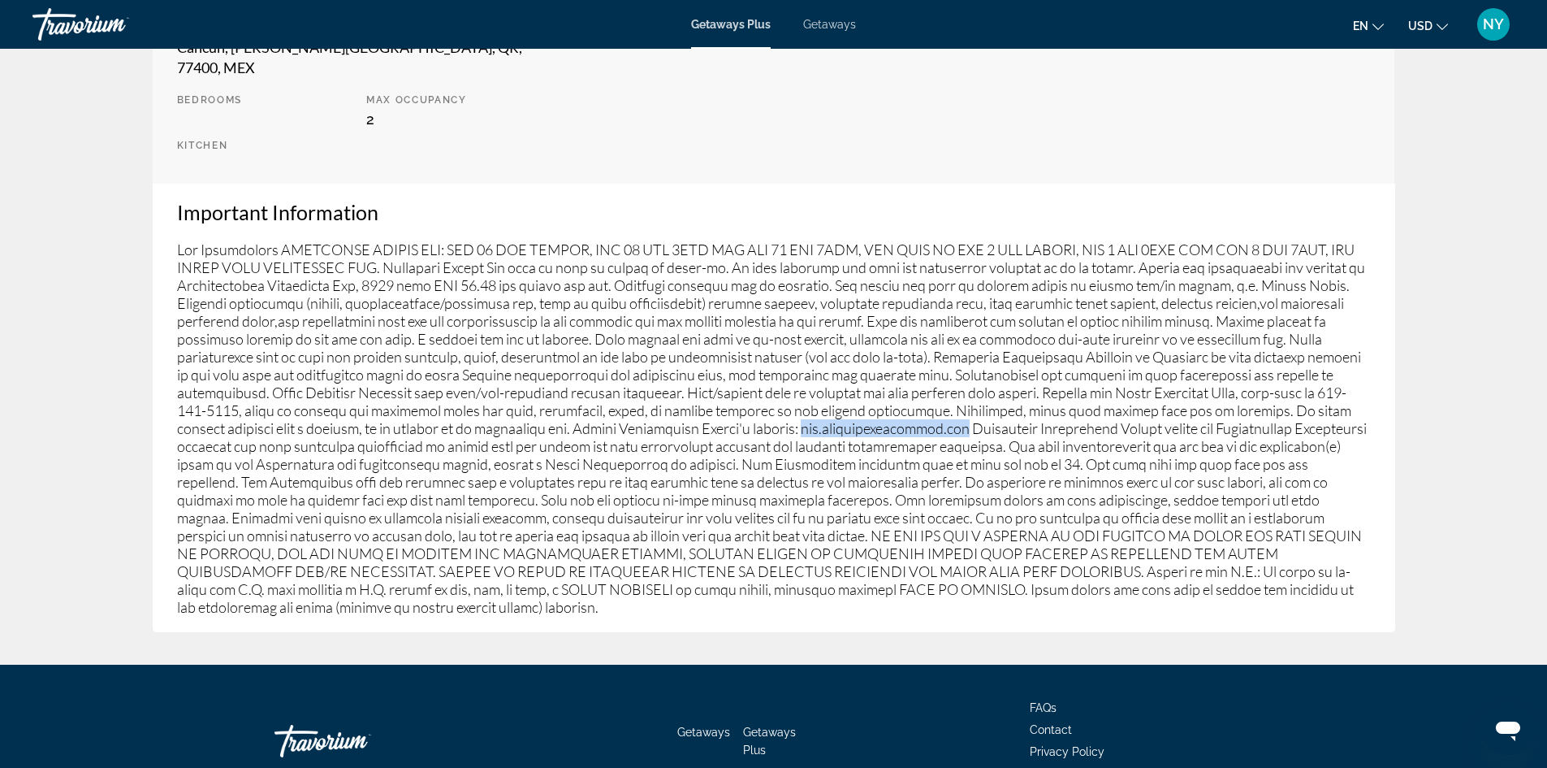
scroll to position [726, 0]
